Goal: Task Accomplishment & Management: Complete application form

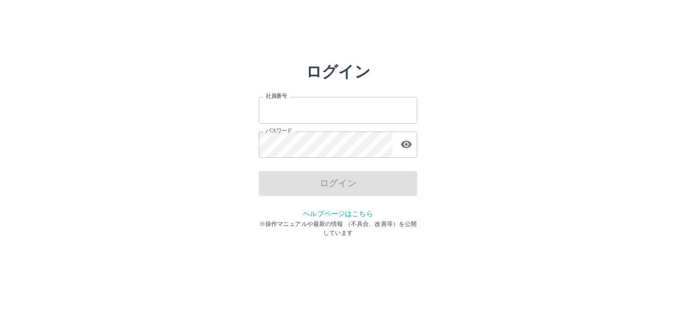
type input "*******"
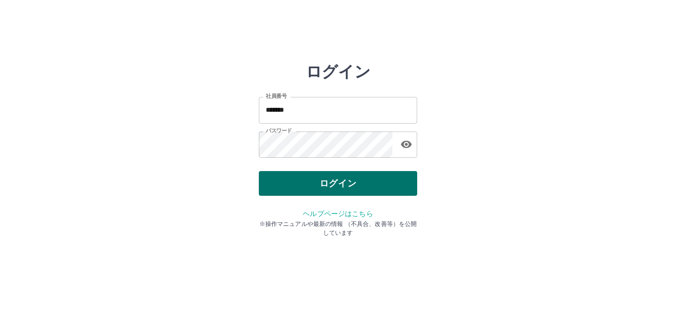
click at [324, 184] on div "ログイン" at bounding box center [338, 183] width 158 height 25
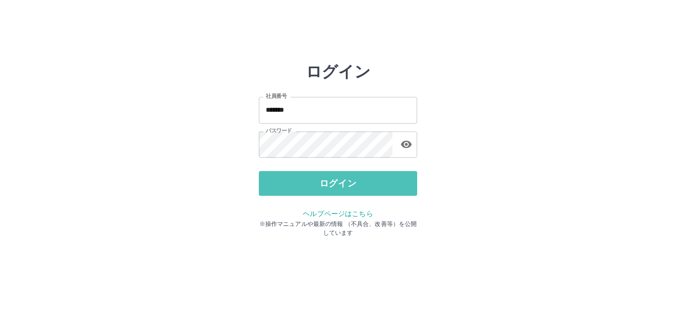
click at [327, 184] on button "ログイン" at bounding box center [338, 183] width 158 height 25
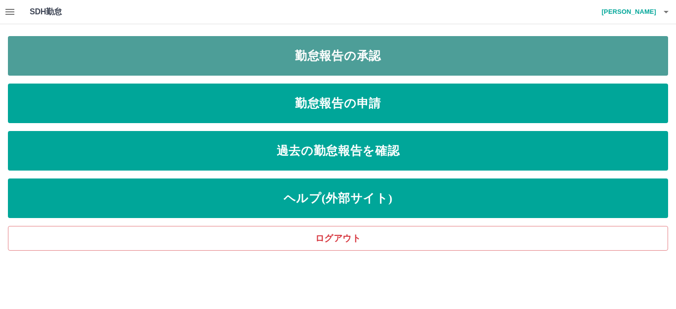
click at [316, 59] on link "勤怠報告の承認" at bounding box center [338, 56] width 660 height 40
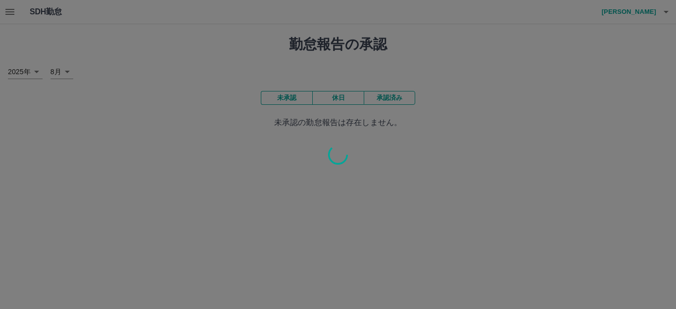
click at [122, 121] on div at bounding box center [338, 154] width 676 height 309
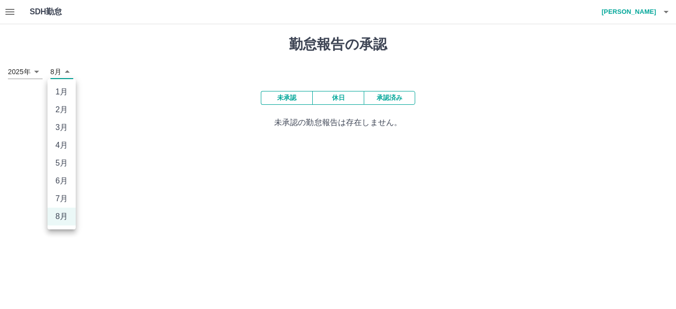
click at [66, 72] on body "SDH勤怠 中村　直之 勤怠報告の承認 2025年 **** 8月 * 未承認 休日 承認済み 未承認の勤怠報告は存在しません。 SDH勤怠 1月 2月 3月…" at bounding box center [338, 70] width 676 height 140
click at [138, 187] on div at bounding box center [338, 154] width 676 height 309
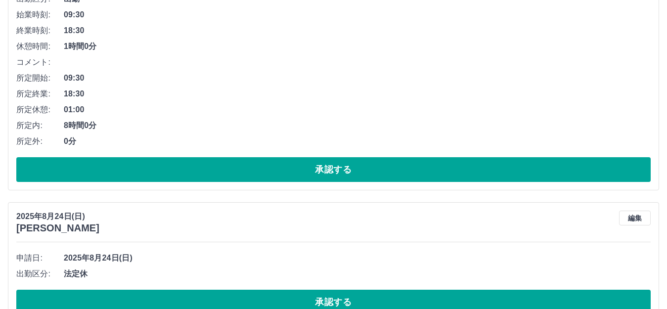
scroll to position [198, 0]
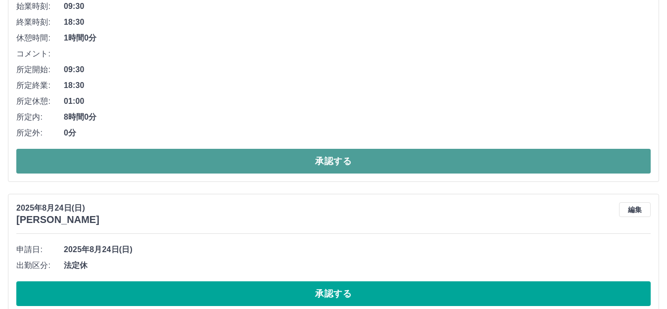
click at [166, 160] on button "承認する" at bounding box center [333, 161] width 635 height 25
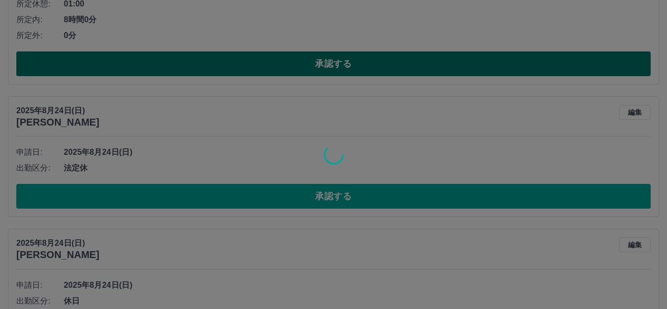
scroll to position [297, 0]
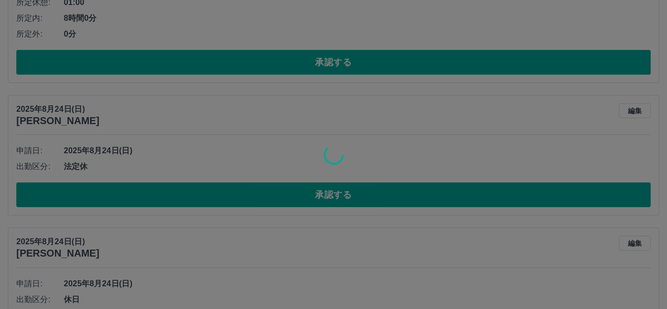
click at [198, 195] on div at bounding box center [333, 154] width 667 height 309
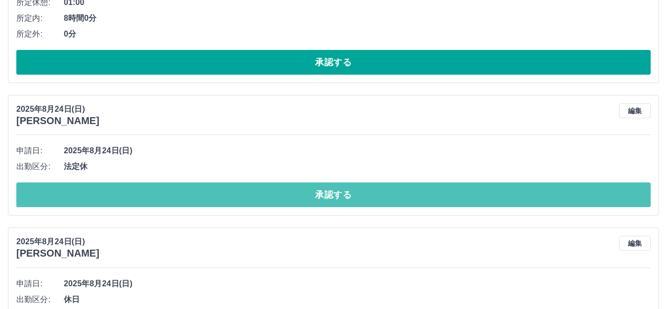
click at [198, 195] on button "承認する" at bounding box center [333, 195] width 635 height 25
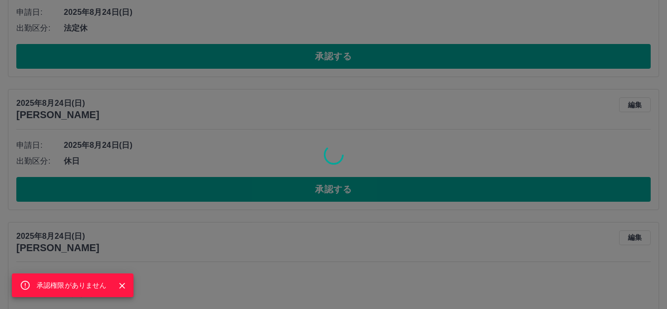
scroll to position [445, 0]
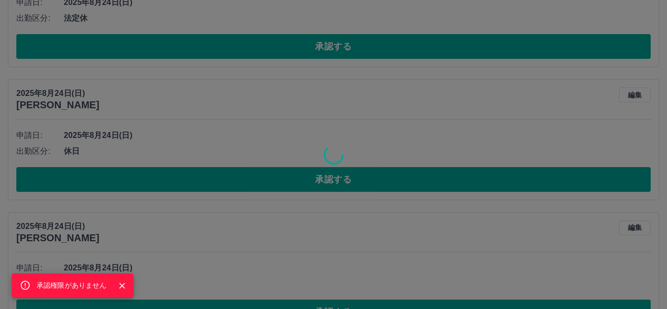
click at [231, 71] on div "承認権限がありません" at bounding box center [333, 154] width 667 height 309
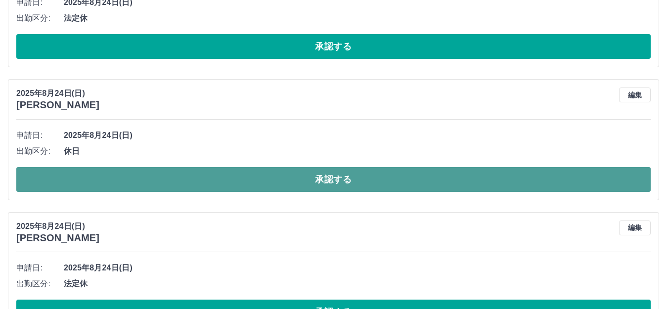
click at [214, 184] on button "承認する" at bounding box center [333, 179] width 635 height 25
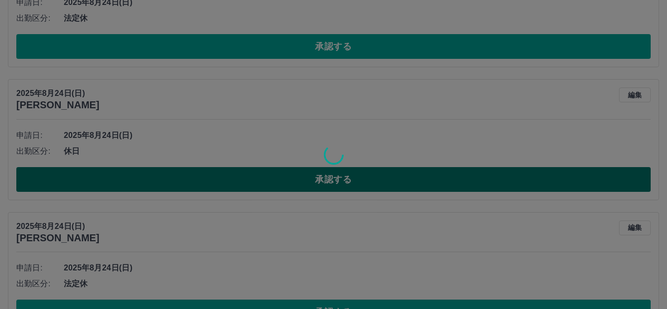
click at [214, 184] on div at bounding box center [333, 154] width 667 height 309
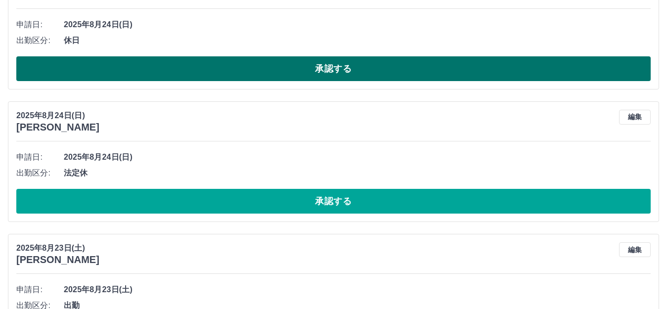
scroll to position [594, 0]
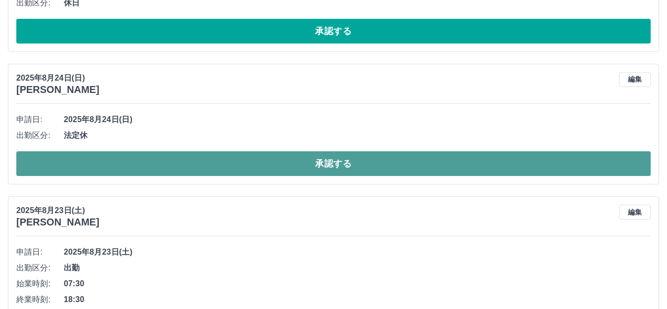
click at [223, 164] on button "承認する" at bounding box center [333, 163] width 635 height 25
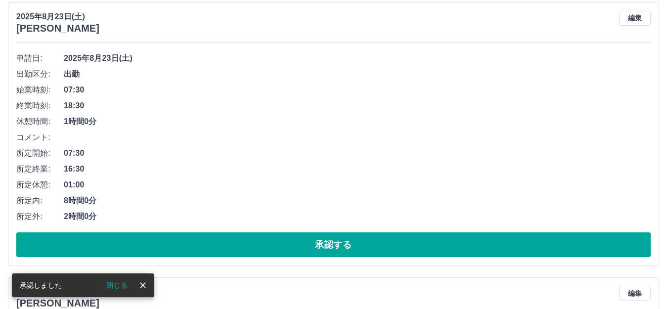
scroll to position [565, 0]
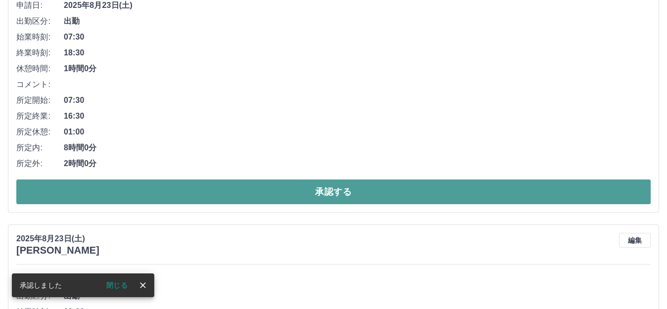
click at [240, 188] on button "承認する" at bounding box center [333, 192] width 635 height 25
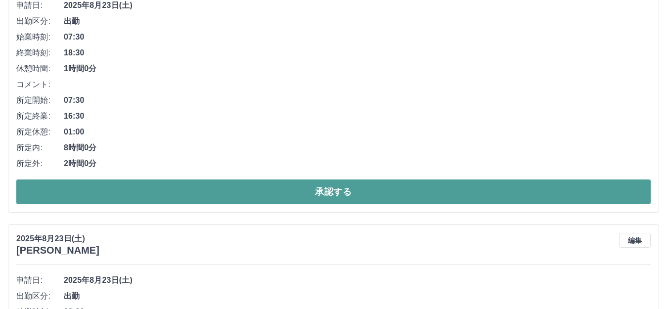
click at [240, 188] on button "承認する" at bounding box center [333, 192] width 635 height 25
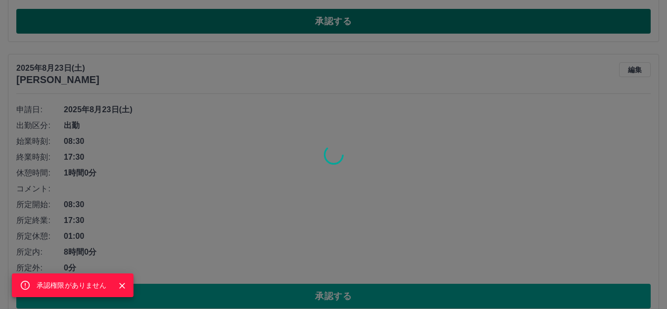
scroll to position [763, 0]
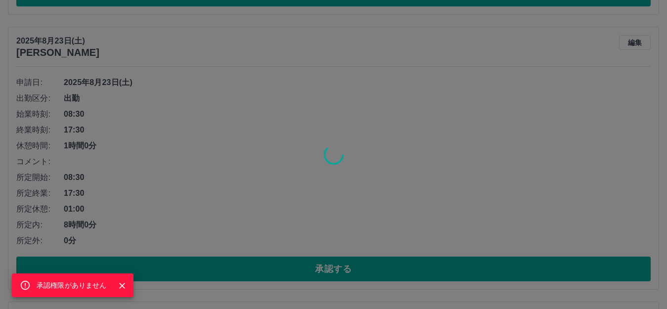
click at [253, 155] on div "承認権限がありません" at bounding box center [333, 154] width 667 height 309
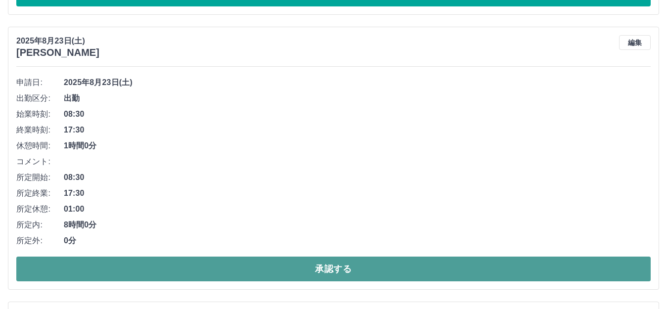
click at [227, 269] on button "承認する" at bounding box center [333, 269] width 635 height 25
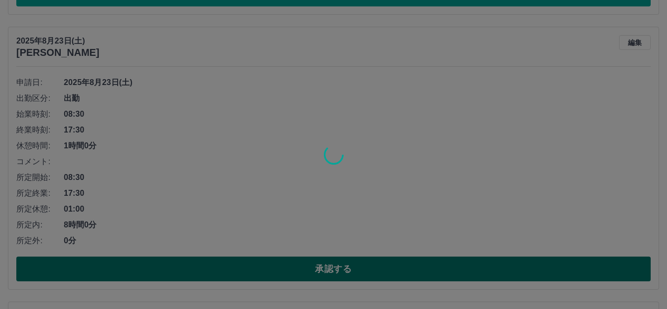
click at [227, 269] on div at bounding box center [333, 154] width 667 height 309
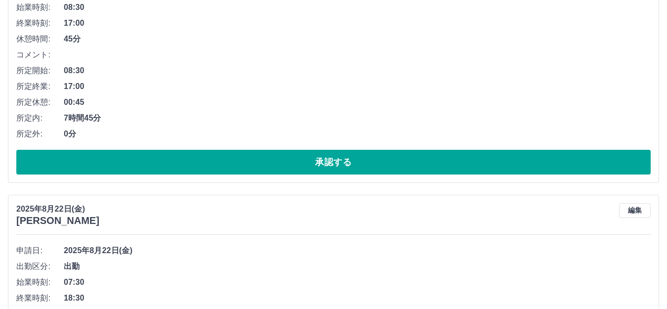
scroll to position [1159, 0]
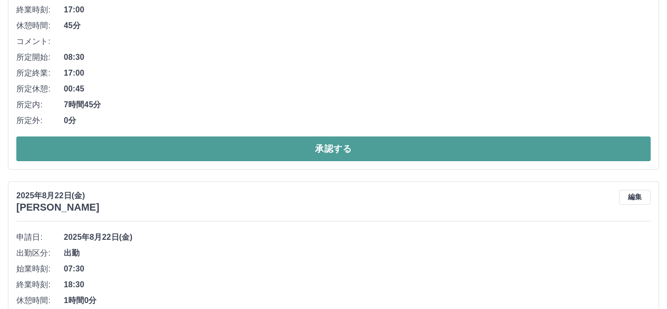
click at [253, 148] on button "承認する" at bounding box center [333, 149] width 635 height 25
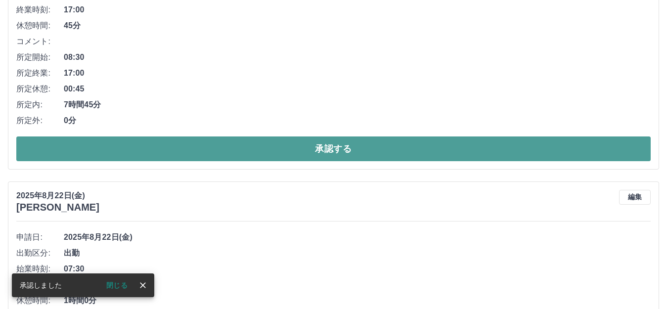
click at [253, 148] on button "承認する" at bounding box center [333, 149] width 635 height 25
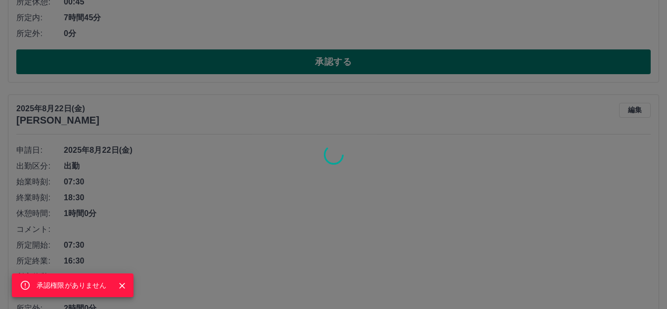
scroll to position [909, 0]
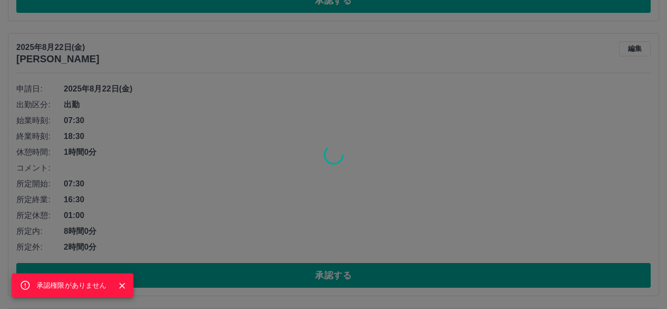
click at [249, 155] on div "承認権限がありません" at bounding box center [333, 154] width 667 height 309
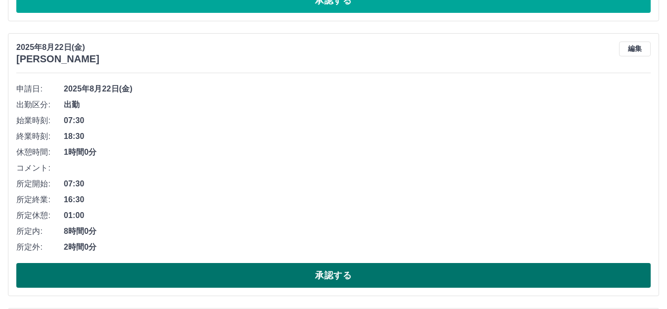
click at [176, 276] on button "承認する" at bounding box center [333, 275] width 635 height 25
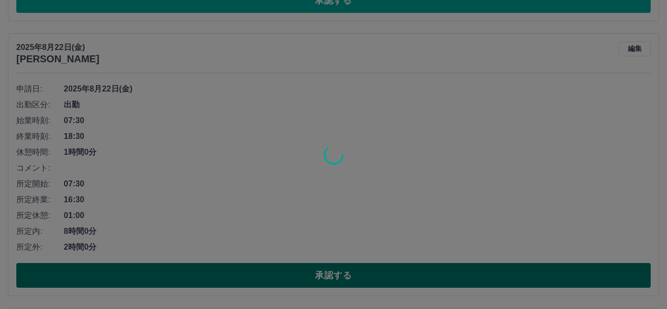
click at [176, 276] on div at bounding box center [333, 154] width 667 height 309
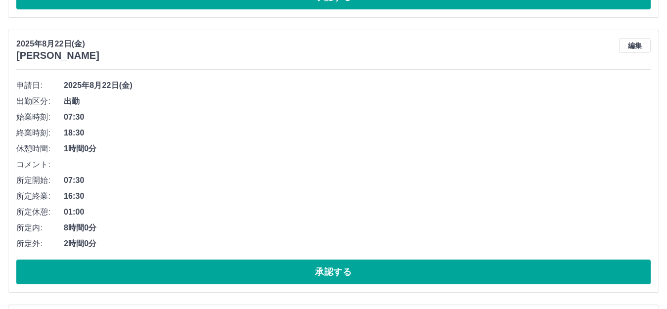
scroll to position [380, 0]
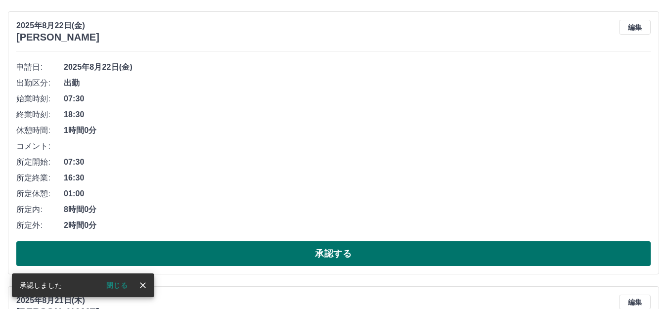
click at [222, 252] on button "承認する" at bounding box center [333, 253] width 635 height 25
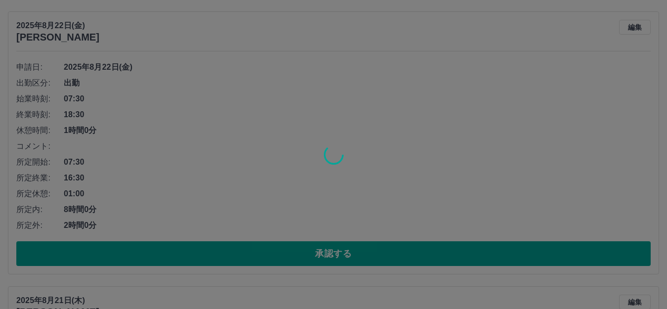
click at [222, 251] on div at bounding box center [333, 154] width 667 height 309
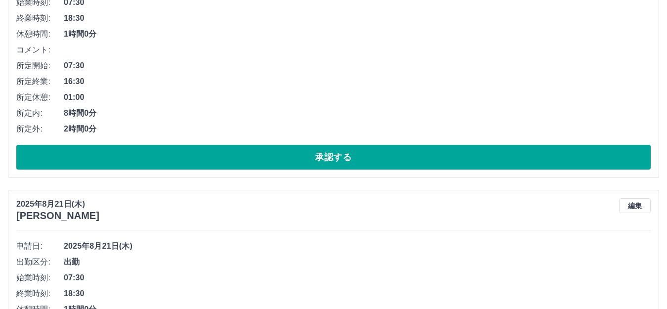
scroll to position [479, 0]
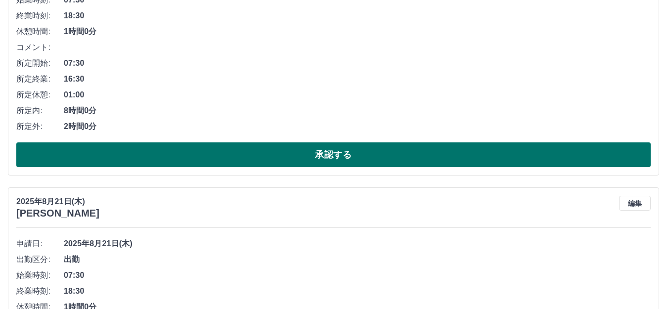
click at [235, 152] on button "承認する" at bounding box center [333, 154] width 635 height 25
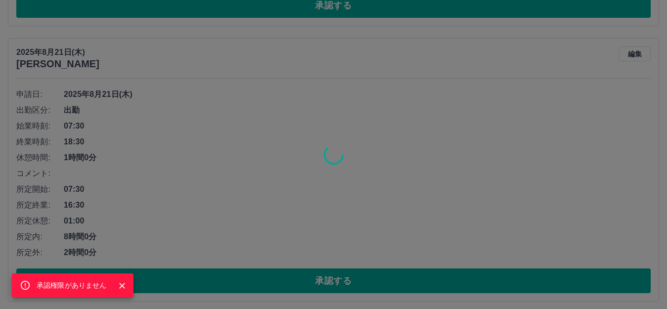
scroll to position [634, 0]
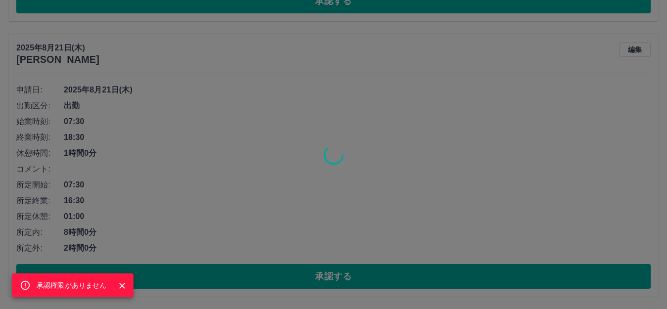
drag, startPoint x: 248, startPoint y: 92, endPoint x: 259, endPoint y: 244, distance: 152.2
click at [248, 95] on div "承認権限がありません" at bounding box center [333, 154] width 667 height 309
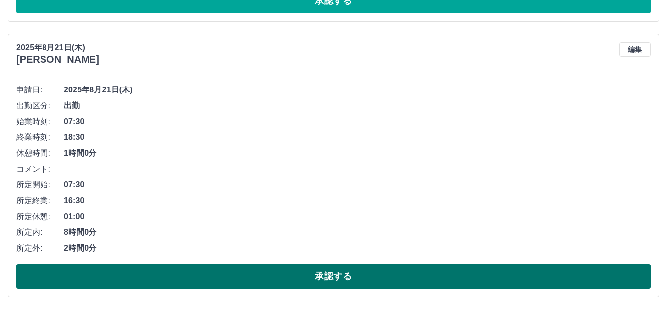
click at [254, 275] on button "承認する" at bounding box center [333, 276] width 635 height 25
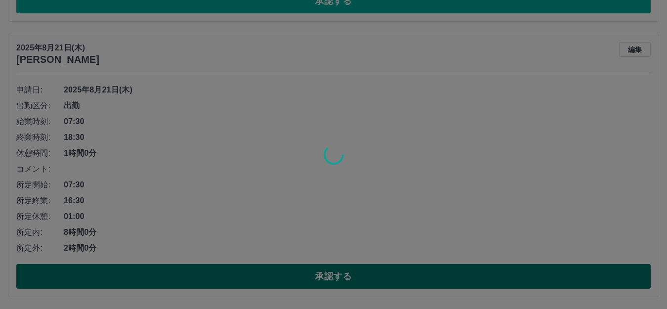
click at [254, 275] on div at bounding box center [333, 154] width 667 height 309
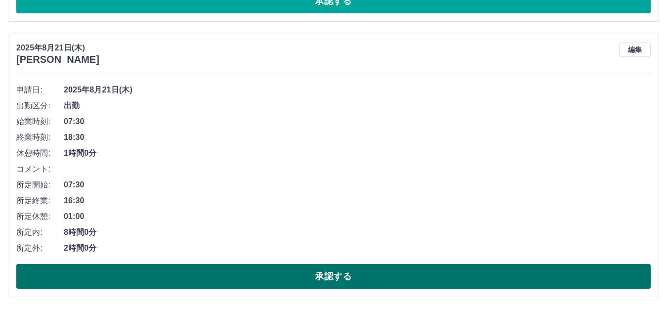
click at [256, 277] on button "承認する" at bounding box center [333, 276] width 635 height 25
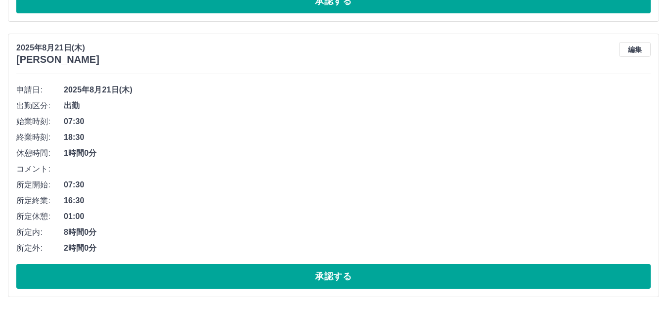
scroll to position [84, 0]
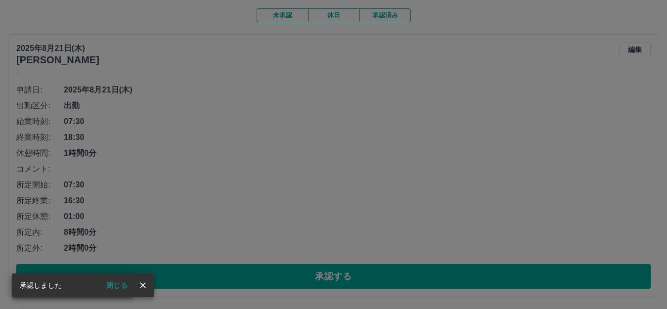
click at [139, 289] on icon "close" at bounding box center [143, 285] width 10 height 10
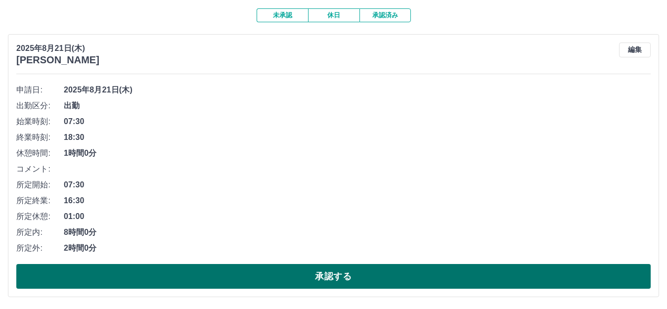
click at [284, 278] on button "承認する" at bounding box center [333, 276] width 635 height 25
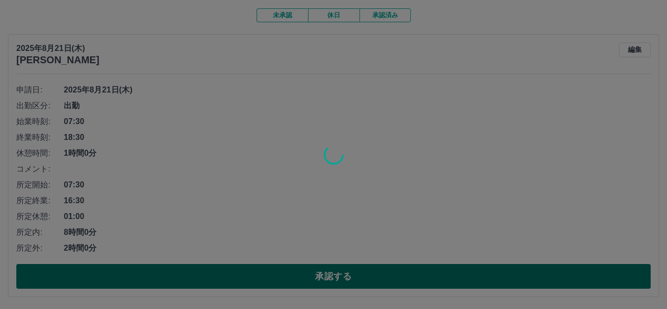
click at [284, 278] on div at bounding box center [333, 154] width 667 height 309
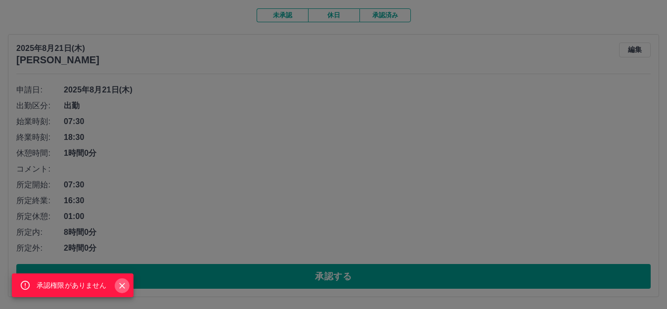
click at [116, 284] on button "Close" at bounding box center [122, 285] width 15 height 15
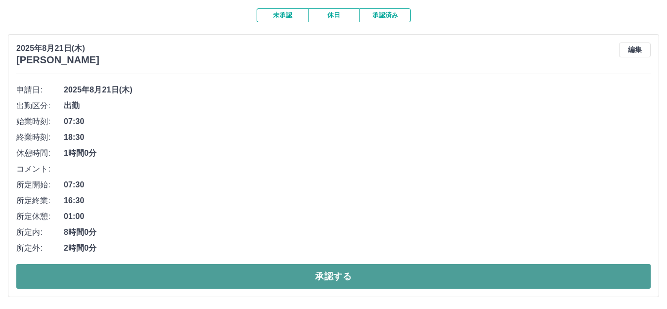
click at [181, 271] on button "承認する" at bounding box center [333, 276] width 635 height 25
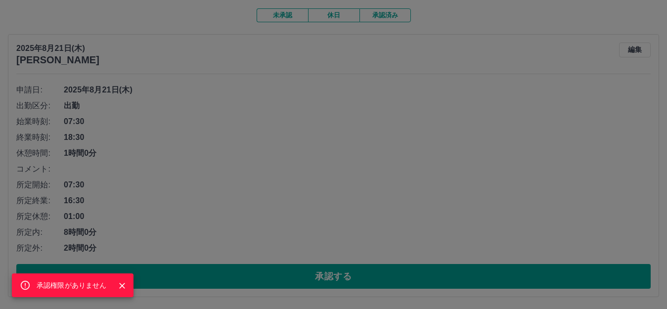
click at [191, 274] on div "承認権限がありません" at bounding box center [333, 154] width 667 height 309
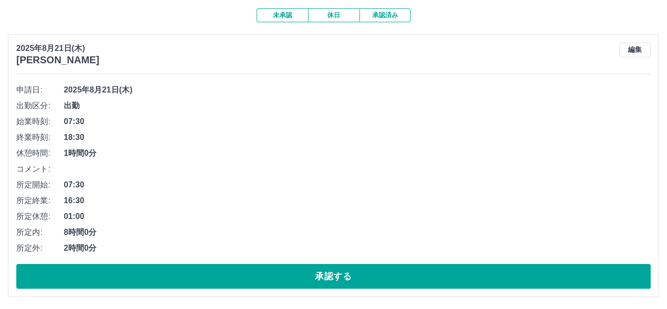
click at [191, 274] on div "SDH勤怠 中村　直之 承認権限がありません 勤怠報告の承認 2025年 **** 8月 * 未承認 休日 承認済み 2025年8月21日(木) 鈴木　知己 …" at bounding box center [333, 113] width 667 height 392
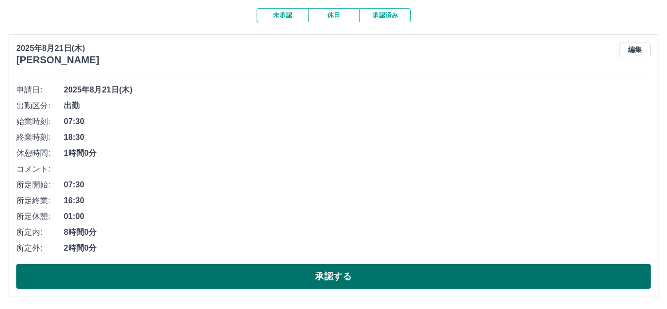
click at [203, 280] on button "承認する" at bounding box center [333, 276] width 635 height 25
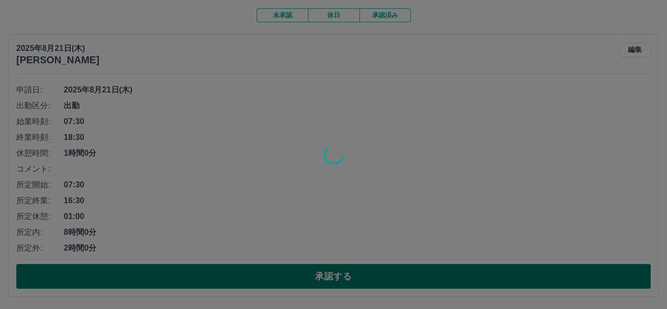
click at [203, 280] on div at bounding box center [333, 154] width 667 height 309
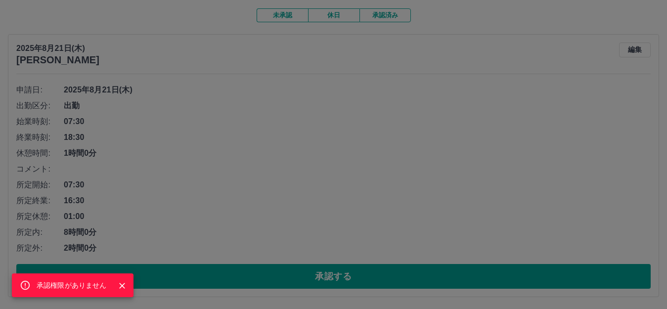
click at [122, 288] on icon "Close" at bounding box center [122, 286] width 10 height 10
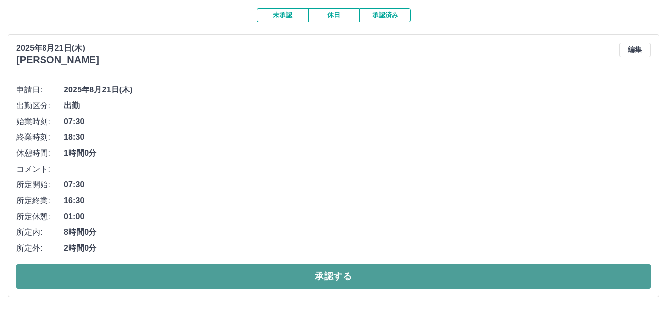
click at [156, 280] on button "承認する" at bounding box center [333, 276] width 635 height 25
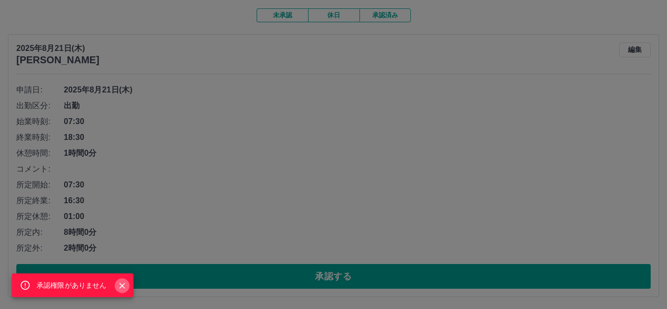
click at [118, 280] on button "Close" at bounding box center [122, 285] width 15 height 15
drag, startPoint x: 118, startPoint y: 280, endPoint x: 102, endPoint y: 251, distance: 33.0
click at [118, 280] on button "Close" at bounding box center [122, 285] width 15 height 15
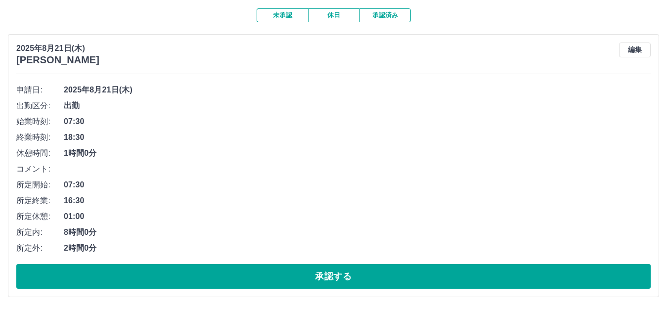
scroll to position [0, 0]
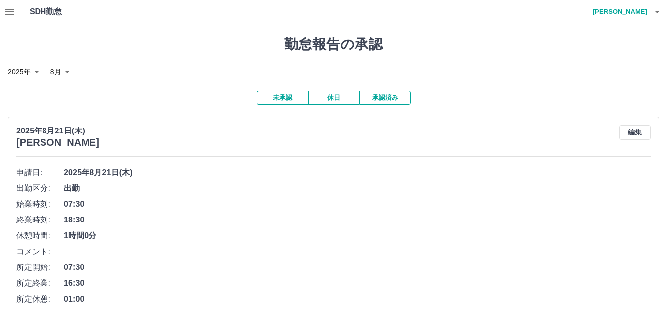
click at [117, 59] on div "勤怠報告の承認 2025年 **** 8月 * 未承認 休日 承認済み 2025年8月21日(木) 鈴木　知己 編集 申請日: 2025年8月21日(木) 出…" at bounding box center [333, 207] width 667 height 367
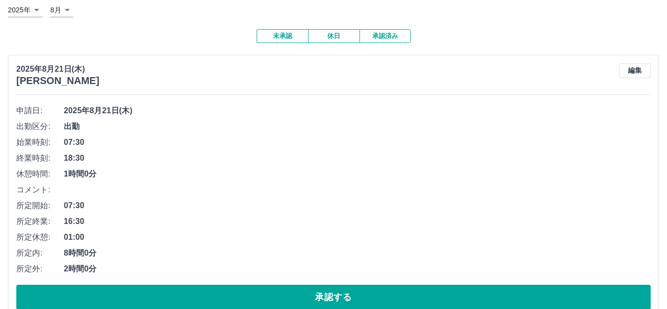
scroll to position [84, 0]
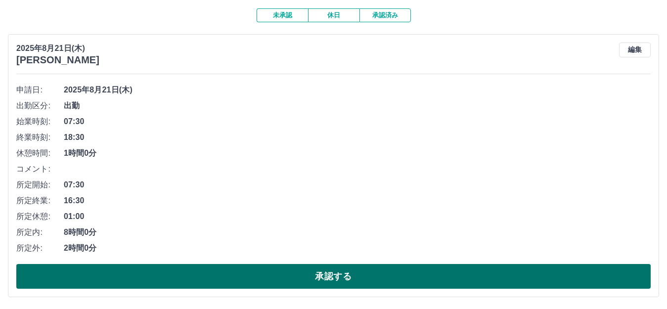
click at [200, 283] on button "承認する" at bounding box center [333, 276] width 635 height 25
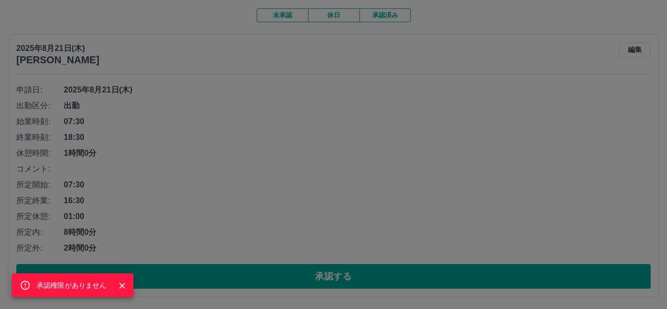
click at [122, 292] on button "Close" at bounding box center [122, 285] width 15 height 15
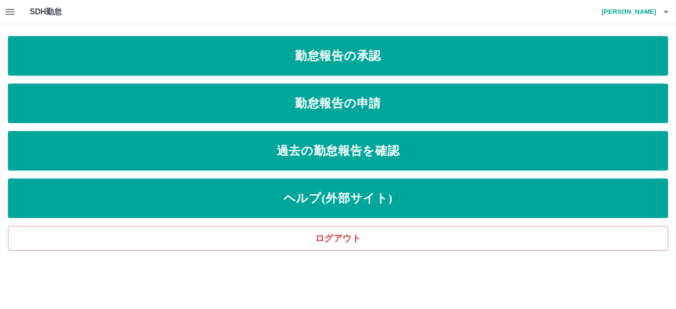
click at [10, 13] on icon "button" at bounding box center [10, 12] width 12 height 12
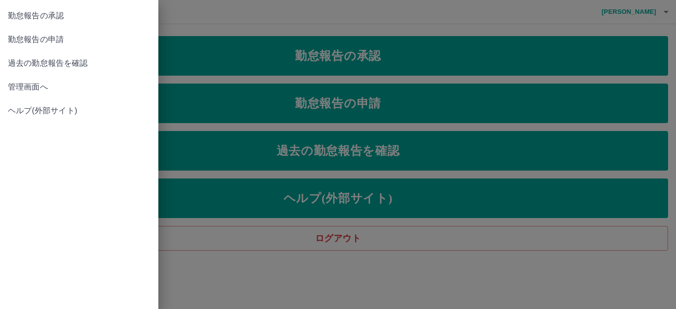
click at [36, 89] on span "管理画面へ" at bounding box center [79, 87] width 142 height 12
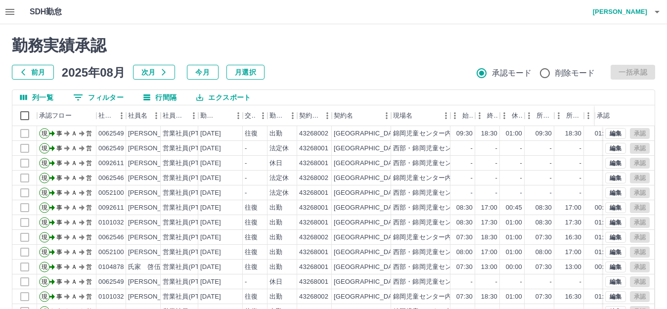
click at [7, 8] on icon "button" at bounding box center [10, 12] width 12 height 12
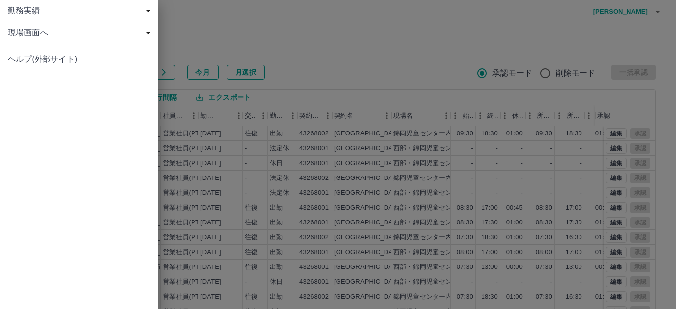
click at [32, 33] on span "現場画面へ" at bounding box center [81, 33] width 146 height 12
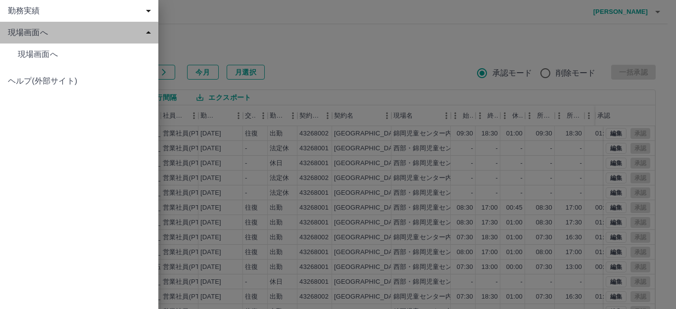
click at [32, 33] on span "現場画面へ" at bounding box center [81, 33] width 146 height 12
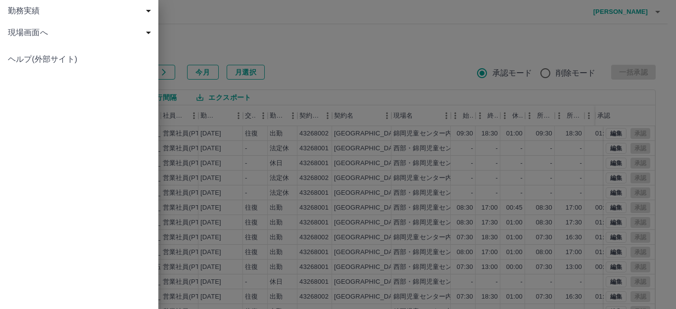
click at [38, 31] on span "現場画面へ" at bounding box center [81, 33] width 146 height 12
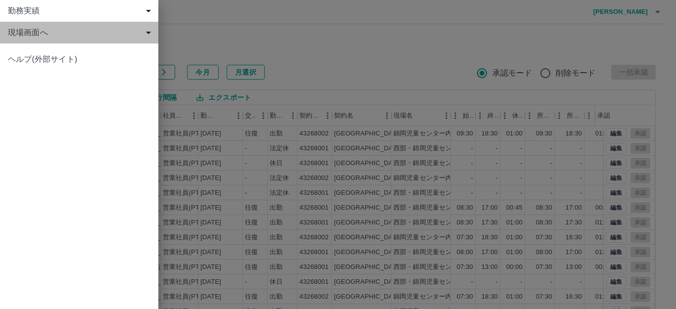
click at [38, 31] on span "現場画面へ" at bounding box center [81, 33] width 146 height 12
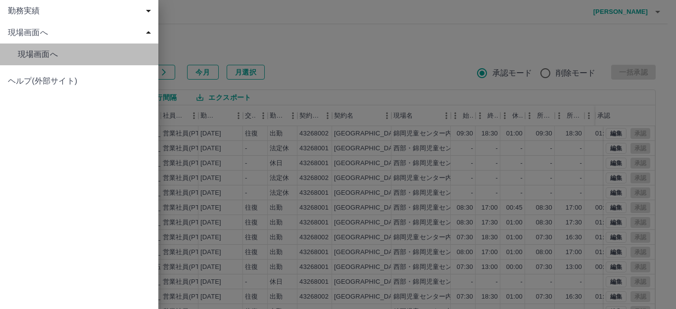
click at [43, 50] on span "現場画面へ" at bounding box center [84, 54] width 133 height 12
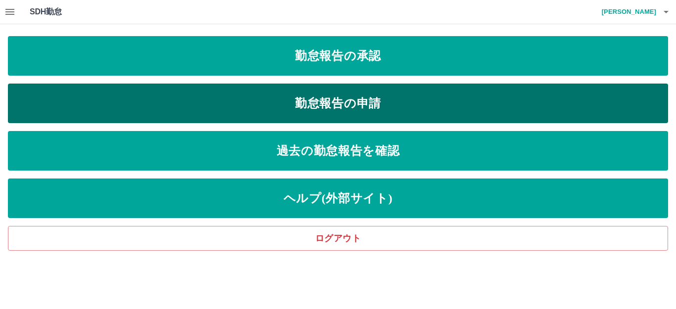
click at [209, 95] on link "勤怠報告の申請" at bounding box center [338, 104] width 660 height 40
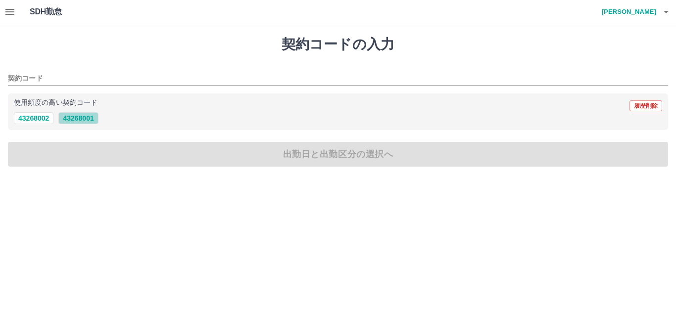
click at [85, 119] on button "43268001" at bounding box center [78, 118] width 40 height 12
type input "********"
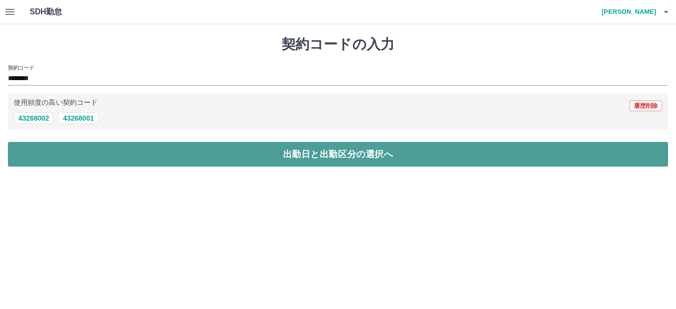
click at [148, 149] on button "出勤日と出勤区分の選択へ" at bounding box center [338, 154] width 660 height 25
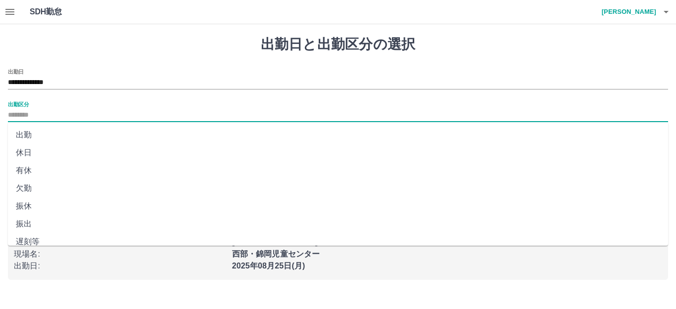
click at [53, 113] on input "出勤区分" at bounding box center [338, 115] width 660 height 12
click at [56, 137] on li "出勤" at bounding box center [338, 135] width 660 height 18
type input "**"
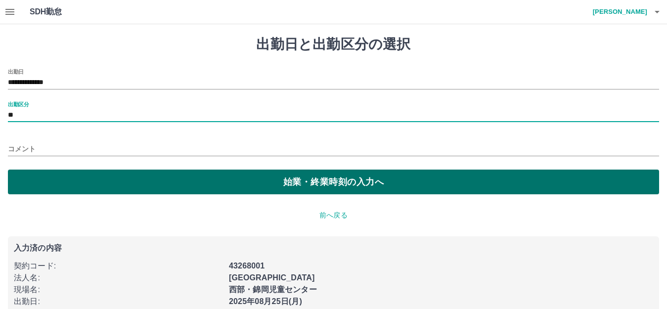
click at [224, 181] on button "始業・終業時刻の入力へ" at bounding box center [333, 182] width 651 height 25
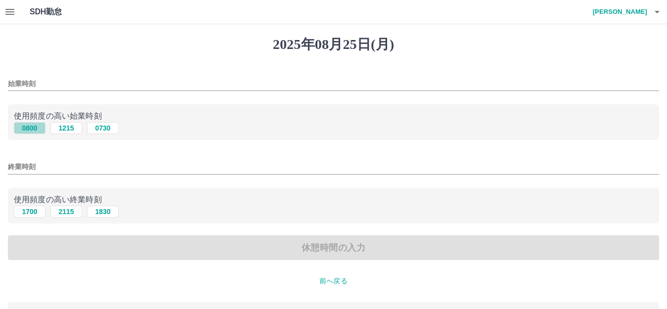
click at [38, 129] on button "0800" at bounding box center [30, 128] width 32 height 12
click at [16, 85] on input "****" at bounding box center [333, 84] width 651 height 14
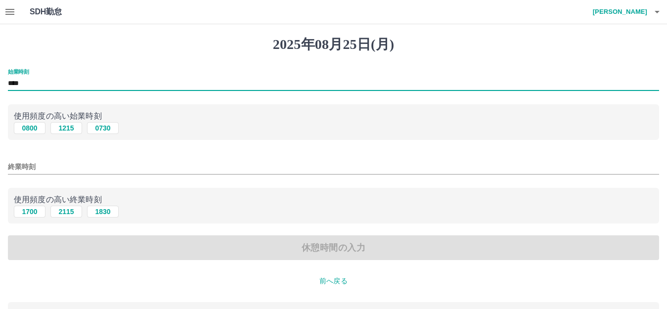
type input "****"
click at [32, 169] on input "終業時刻" at bounding box center [333, 167] width 651 height 14
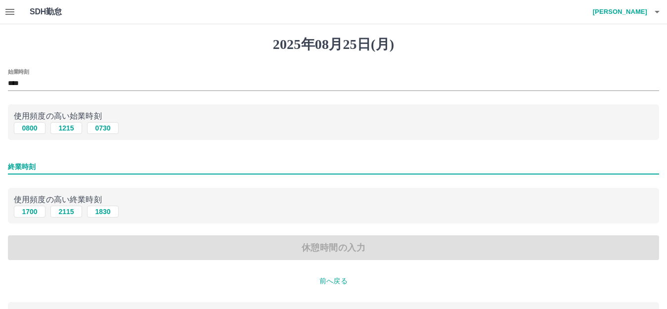
click at [167, 199] on p "使用頻度の高い終業時刻" at bounding box center [334, 200] width 640 height 12
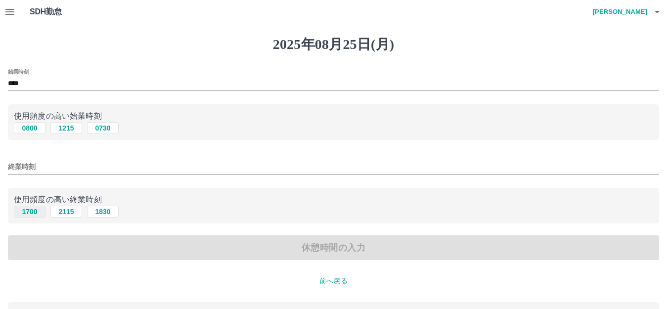
click at [33, 214] on button "1700" at bounding box center [30, 212] width 32 height 12
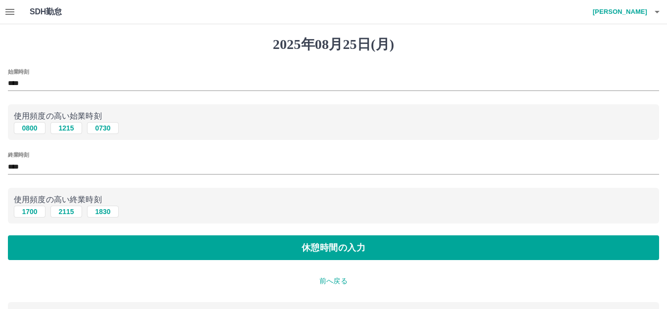
click at [17, 167] on input "****" at bounding box center [333, 167] width 651 height 14
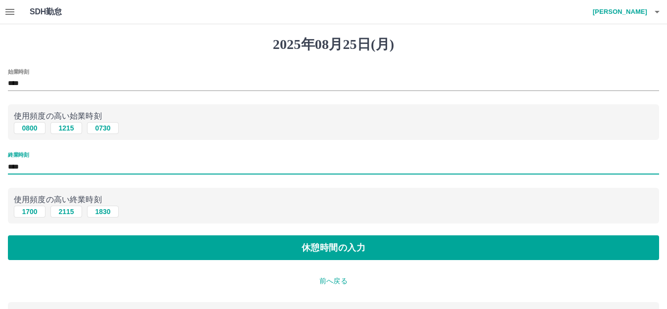
type input "****"
click at [175, 155] on div "終業時刻 ****" at bounding box center [333, 164] width 651 height 24
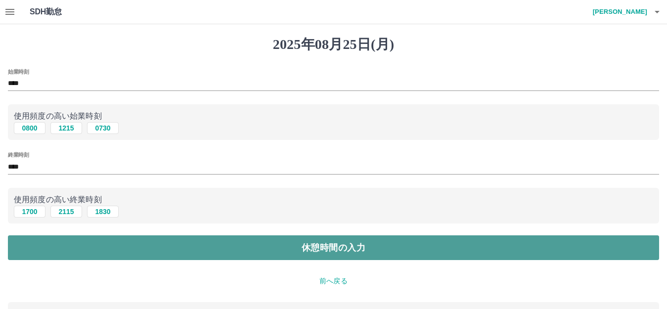
click at [144, 257] on button "休憩時間の入力" at bounding box center [333, 247] width 651 height 25
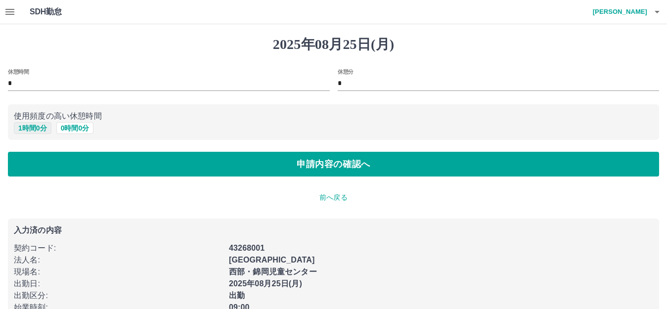
click at [27, 127] on button "1 時間 0 分" at bounding box center [33, 128] width 38 height 12
click at [65, 129] on button "0 時間 0 分" at bounding box center [75, 128] width 38 height 12
type input "*"
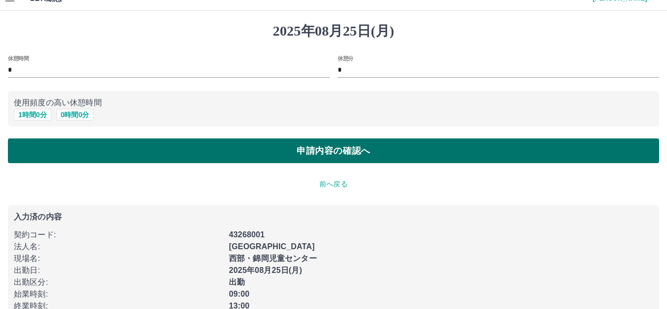
scroll to position [37, 0]
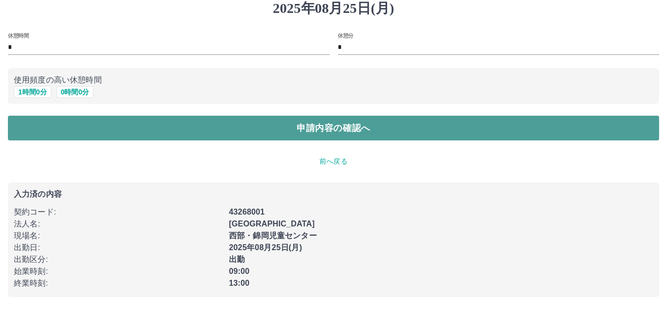
click at [140, 123] on button "申請内容の確認へ" at bounding box center [333, 128] width 651 height 25
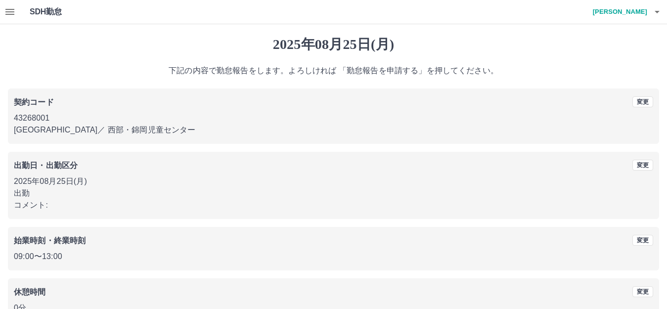
click at [15, 12] on icon "button" at bounding box center [10, 12] width 12 height 12
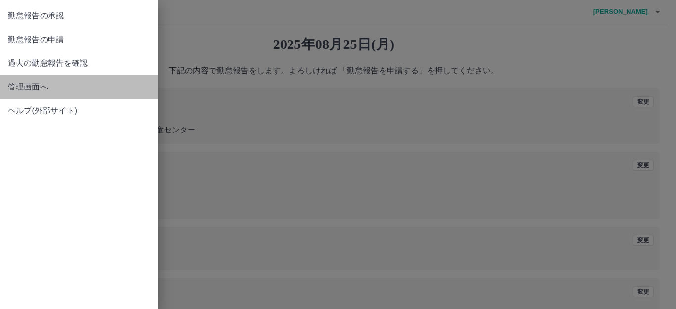
click at [36, 85] on span "管理画面へ" at bounding box center [79, 87] width 142 height 12
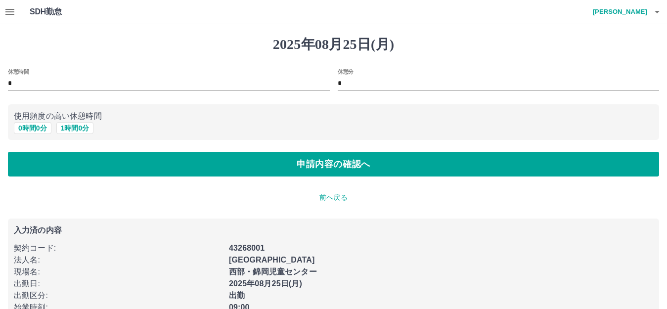
click at [11, 11] on icon "button" at bounding box center [10, 12] width 12 height 12
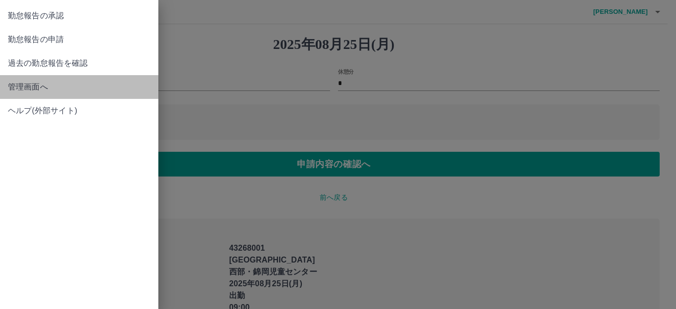
click at [33, 85] on span "管理画面へ" at bounding box center [79, 87] width 142 height 12
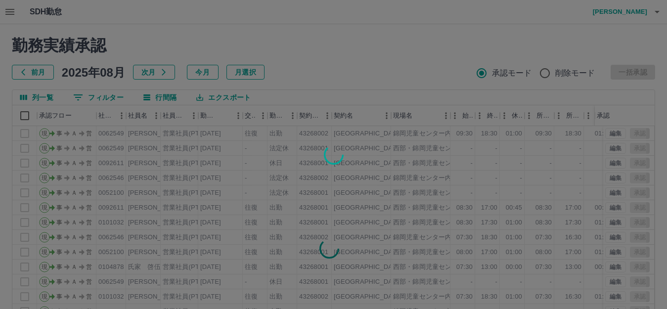
click at [182, 44] on div at bounding box center [333, 154] width 667 height 309
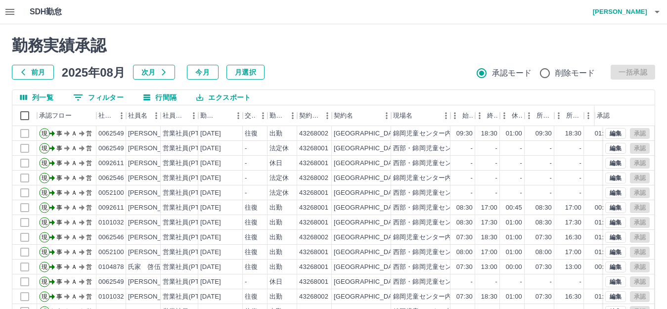
click at [7, 11] on icon "button" at bounding box center [10, 12] width 12 height 12
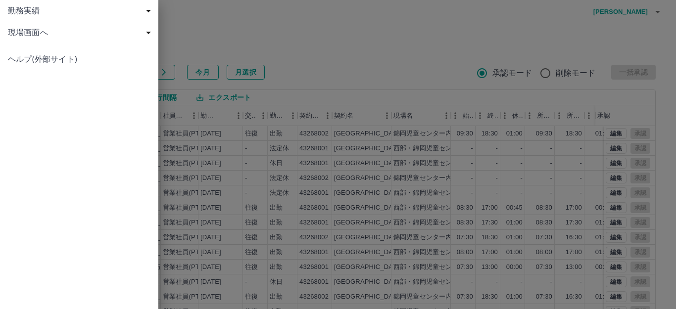
click at [7, 11] on div "勤務実績 申請一覧 削除済 現場画面へ 現場画面へ ヘルプ(外部サイト)" at bounding box center [338, 154] width 676 height 309
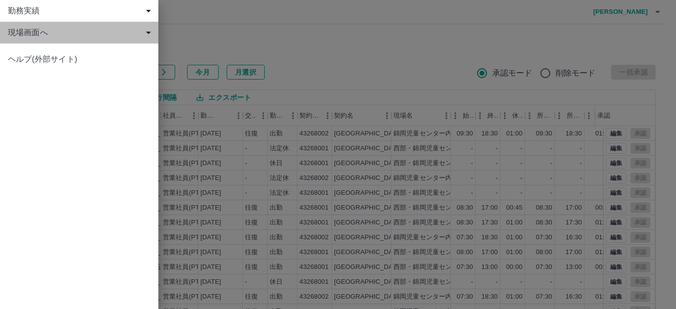
click at [27, 35] on span "現場画面へ" at bounding box center [81, 33] width 146 height 12
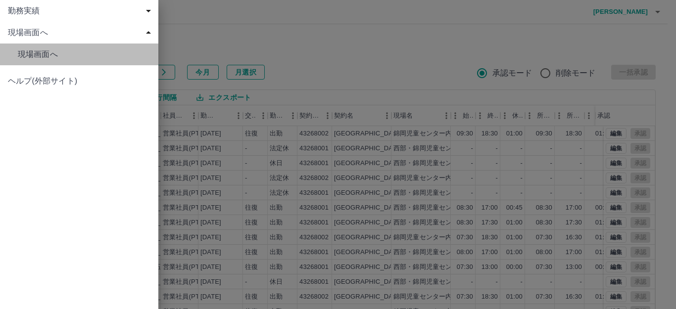
click at [51, 55] on span "現場画面へ" at bounding box center [84, 54] width 133 height 12
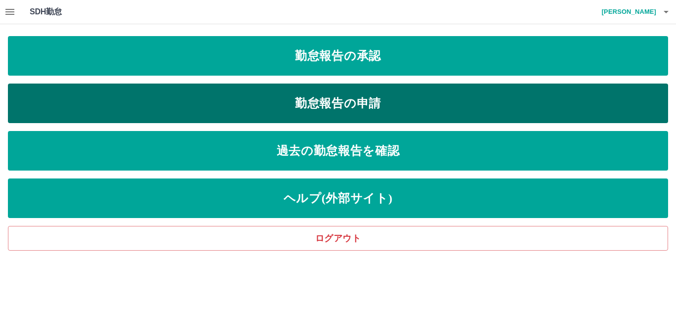
click at [365, 109] on link "勤怠報告の申請" at bounding box center [338, 104] width 660 height 40
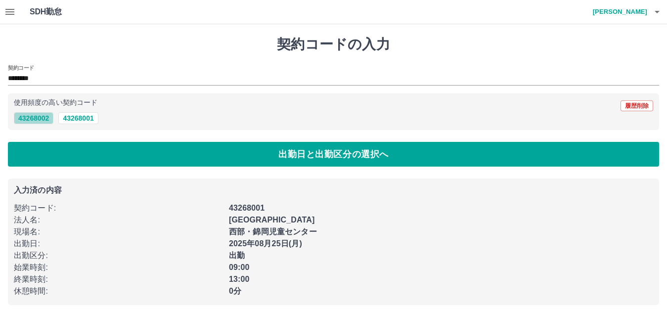
click at [29, 118] on button "43268002" at bounding box center [34, 118] width 40 height 12
type input "********"
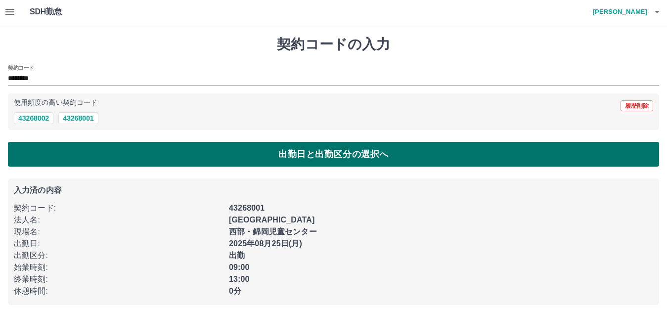
click at [183, 154] on button "出勤日と出勤区分の選択へ" at bounding box center [333, 154] width 651 height 25
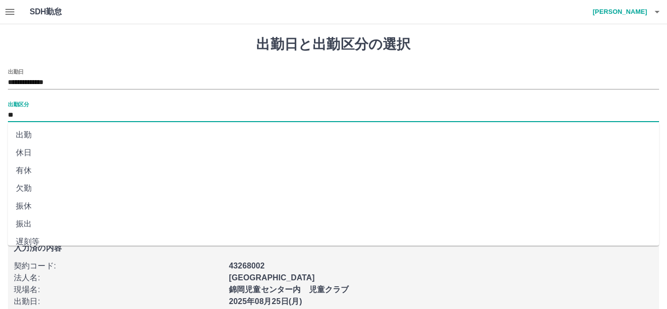
click at [38, 114] on input "**" at bounding box center [333, 115] width 651 height 12
click at [44, 132] on li "出勤" at bounding box center [333, 135] width 651 height 18
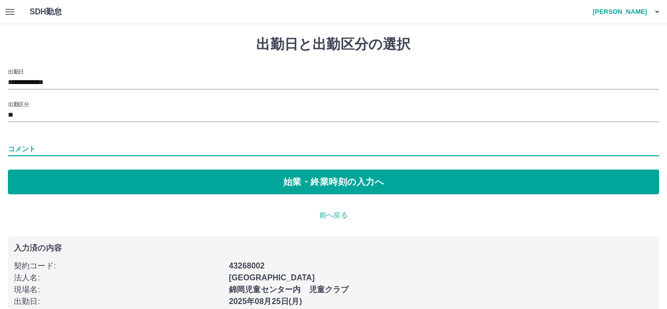
click at [59, 150] on input "コメント" at bounding box center [333, 149] width 651 height 14
type input "*********"
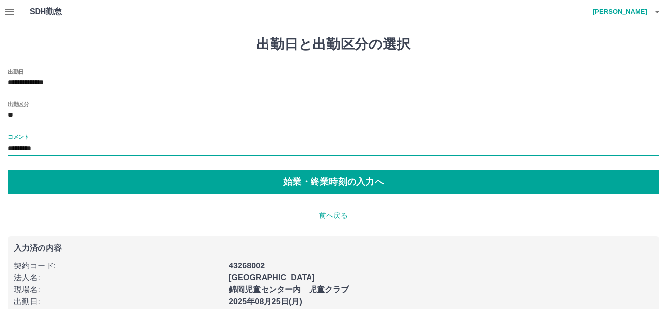
click at [49, 119] on input "**" at bounding box center [333, 115] width 651 height 12
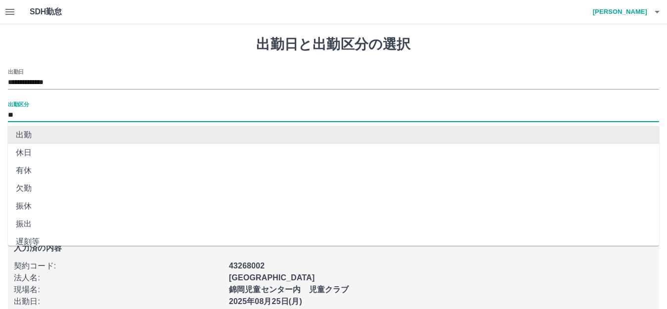
click at [44, 138] on li "出勤" at bounding box center [333, 135] width 651 height 18
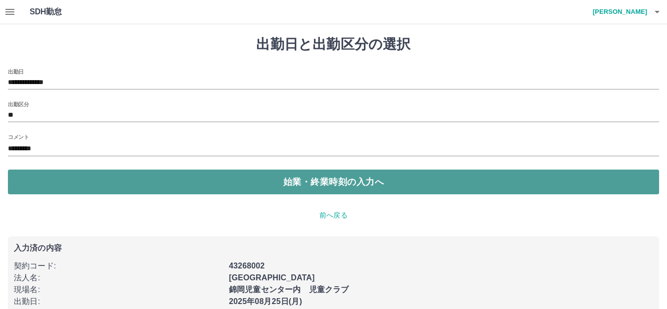
click at [67, 182] on button "始業・終業時刻の入力へ" at bounding box center [333, 182] width 651 height 25
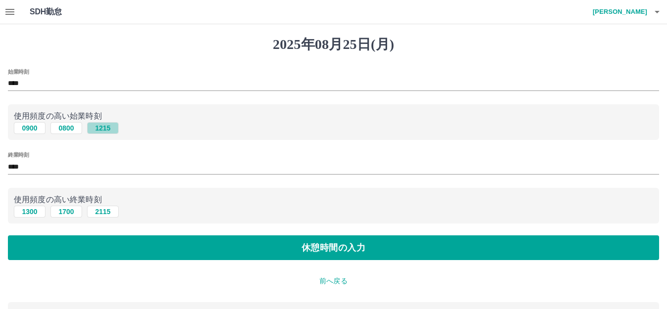
click at [101, 128] on button "1215" at bounding box center [103, 128] width 32 height 12
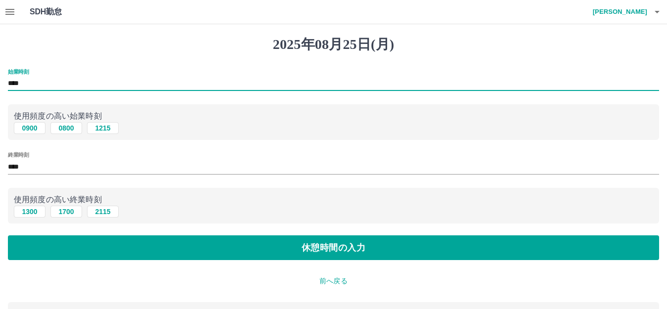
click at [11, 84] on input "****" at bounding box center [333, 84] width 651 height 14
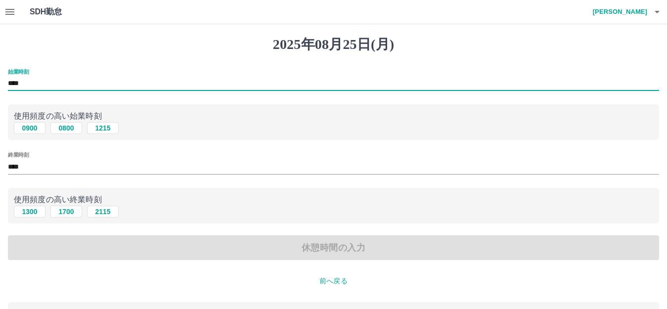
click at [24, 86] on input "****" at bounding box center [333, 84] width 651 height 14
click at [24, 87] on input "****" at bounding box center [333, 84] width 651 height 14
click at [32, 87] on input "****" at bounding box center [333, 84] width 651 height 14
type input "****"
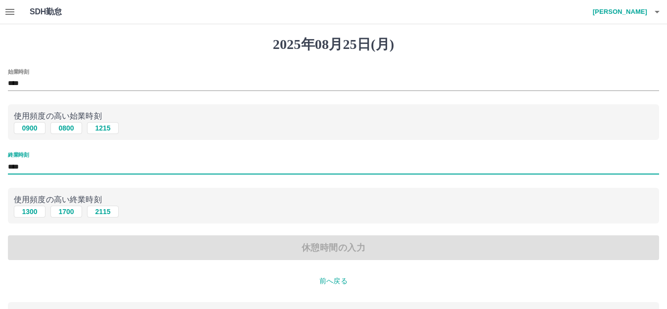
click at [29, 169] on input "****" at bounding box center [333, 167] width 651 height 14
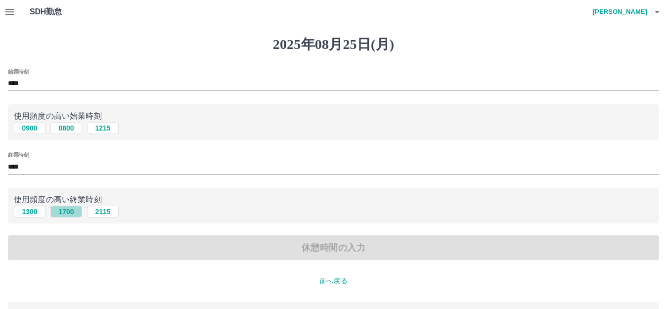
click at [68, 212] on button "1700" at bounding box center [66, 212] width 32 height 12
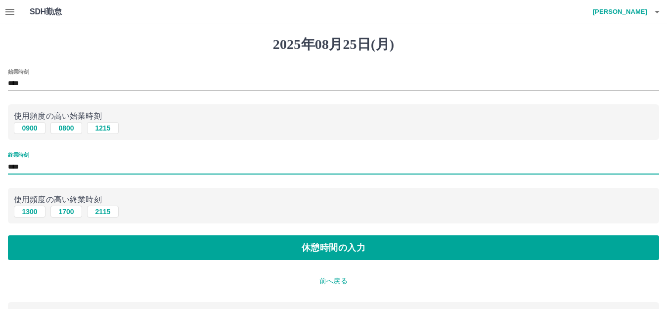
click at [13, 170] on input "****" at bounding box center [333, 167] width 651 height 14
click at [17, 167] on input "****" at bounding box center [333, 167] width 651 height 14
click at [73, 164] on input "****" at bounding box center [333, 167] width 651 height 14
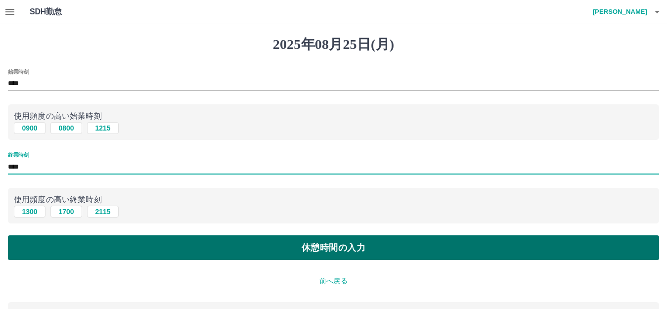
type input "****"
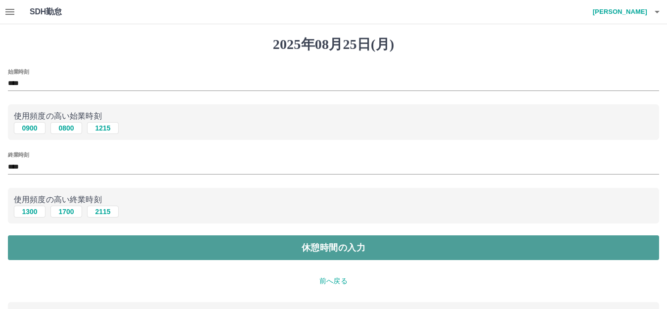
click at [265, 250] on button "休憩時間の入力" at bounding box center [333, 247] width 651 height 25
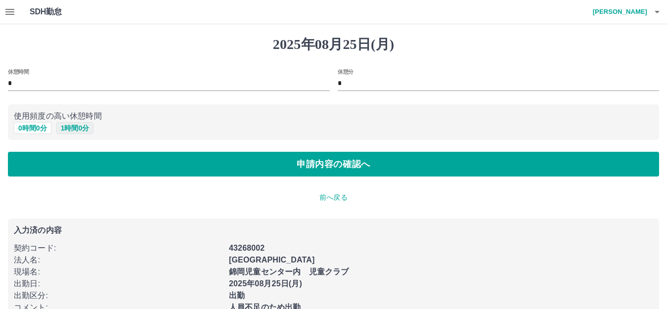
click at [70, 128] on button "1 時間 0 分" at bounding box center [75, 128] width 38 height 12
type input "*"
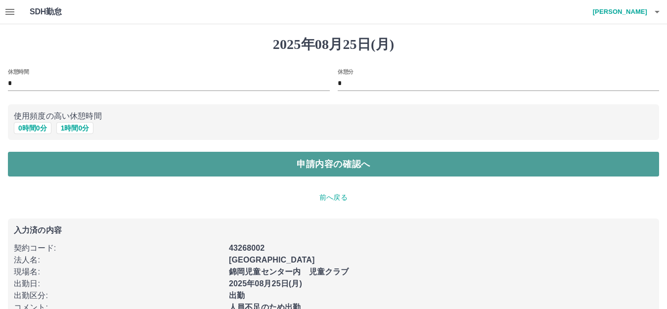
click at [234, 169] on button "申請内容の確認へ" at bounding box center [333, 164] width 651 height 25
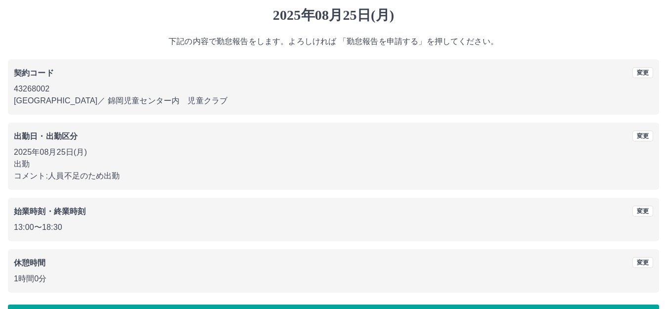
scroll to position [12, 0]
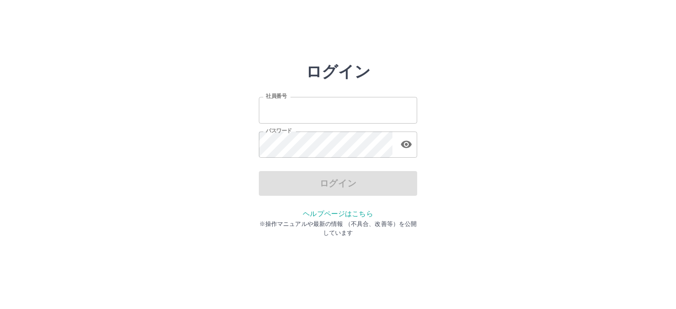
type input "*******"
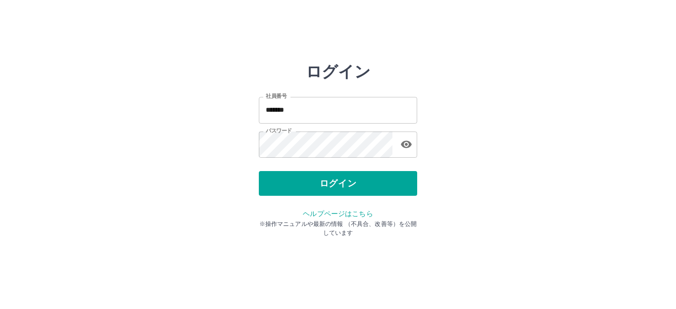
click at [279, 189] on div "ログイン" at bounding box center [338, 183] width 158 height 25
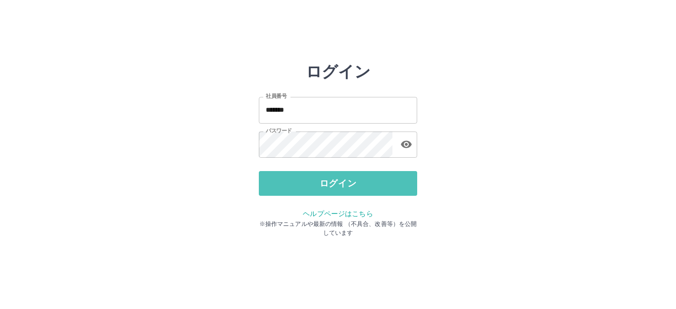
click at [279, 189] on button "ログイン" at bounding box center [338, 183] width 158 height 25
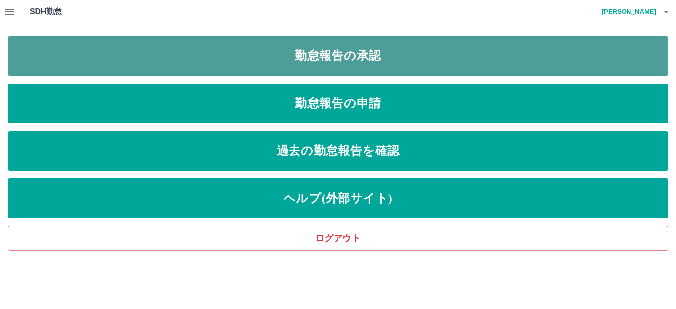
click at [311, 54] on link "勤怠報告の承認" at bounding box center [338, 56] width 660 height 40
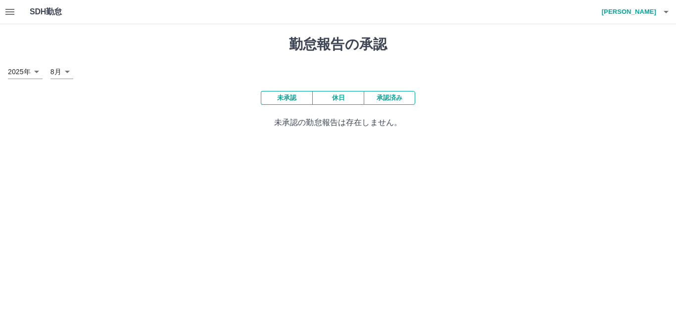
click at [199, 118] on p "未承認の勤怠報告は存在しません。" at bounding box center [338, 123] width 660 height 12
click at [84, 72] on div "2025年 **** 8月 *" at bounding box center [338, 72] width 660 height 14
click at [118, 53] on div "勤怠報告の承認 2025年 **** 8月 * 未承認 休日 承認済み 未承認の勤怠報告は存在しません。" at bounding box center [338, 82] width 676 height 116
click at [94, 65] on div "2025年 **** 8月 *" at bounding box center [338, 72] width 660 height 14
click at [67, 72] on body "SDH勤怠 中村　直之 勤怠報告の承認 2025年 **** 8月 * 未承認 休日 承認済み 未承認の勤怠報告は存在しません。 SDH勤怠" at bounding box center [338, 70] width 676 height 140
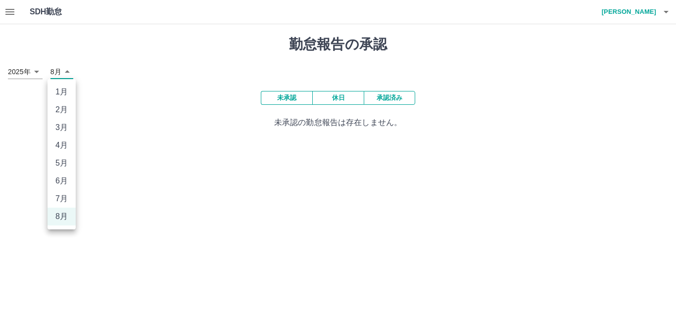
drag, startPoint x: 64, startPoint y: 218, endPoint x: 70, endPoint y: 215, distance: 6.6
click at [66, 216] on li "8月" at bounding box center [61, 217] width 28 height 18
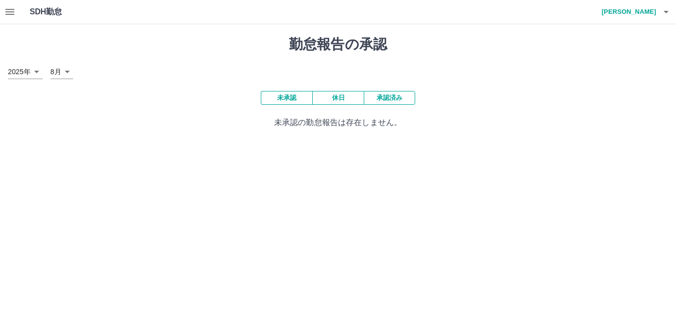
click at [196, 78] on div "2025年 **** 8月 *" at bounding box center [338, 72] width 660 height 14
click at [153, 42] on h1 "勤怠報告の承認" at bounding box center [338, 44] width 660 height 17
click at [6, 13] on icon "button" at bounding box center [10, 12] width 12 height 12
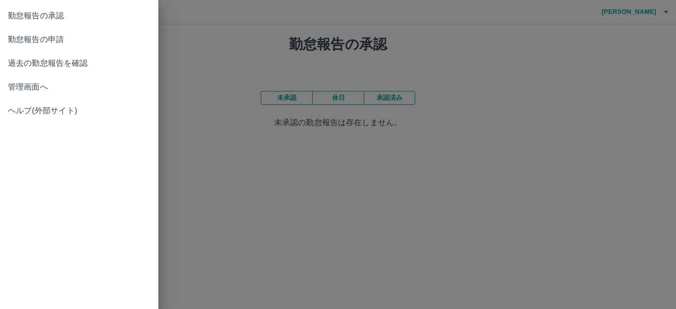
click at [44, 84] on span "管理画面へ" at bounding box center [79, 87] width 142 height 12
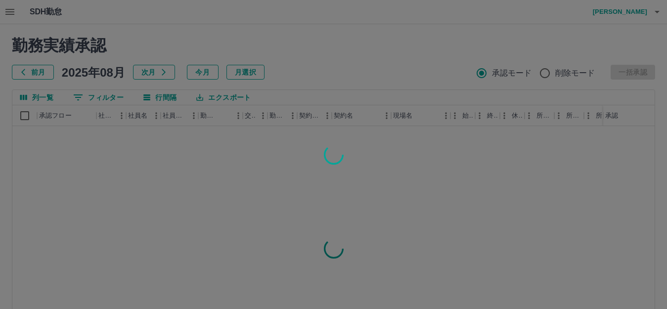
click at [205, 150] on div at bounding box center [333, 154] width 667 height 309
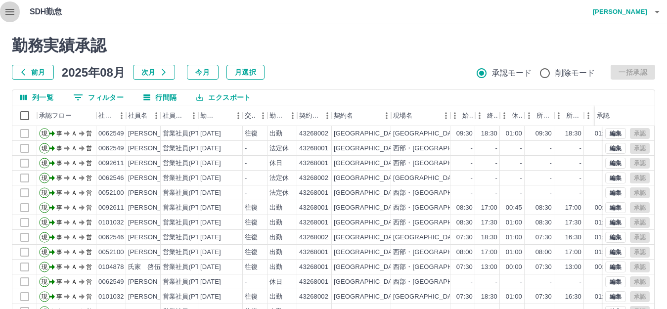
click at [11, 12] on icon "button" at bounding box center [9, 12] width 9 height 6
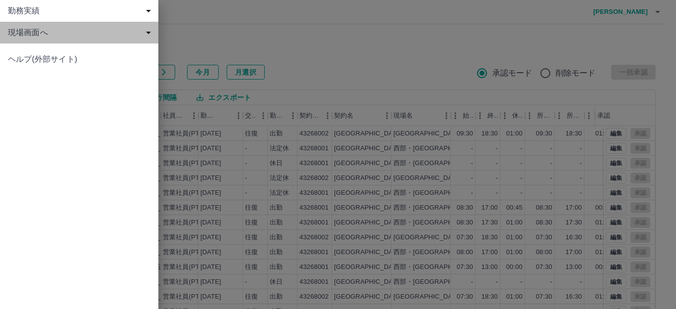
click at [21, 30] on span "現場画面へ" at bounding box center [81, 33] width 146 height 12
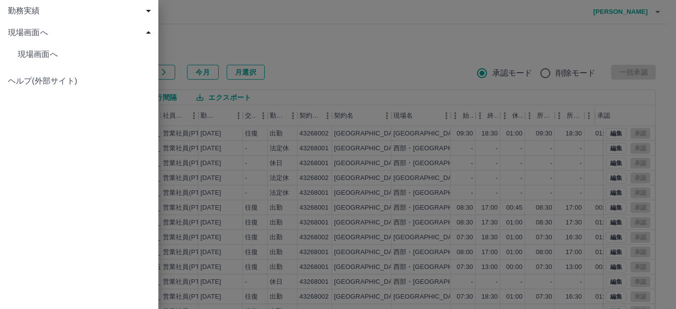
click at [37, 51] on span "現場画面へ" at bounding box center [84, 54] width 133 height 12
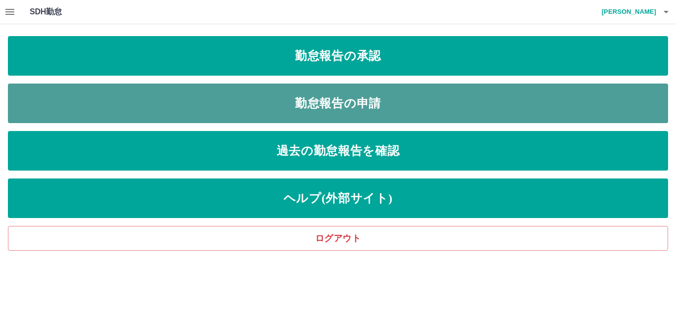
click at [206, 102] on link "勤怠報告の申請" at bounding box center [338, 104] width 660 height 40
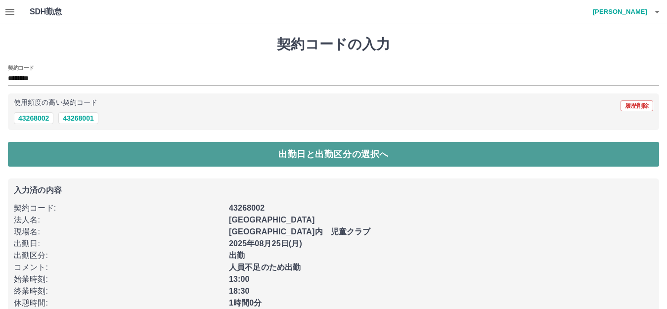
click at [124, 155] on button "出勤日と出勤区分の選択へ" at bounding box center [333, 154] width 651 height 25
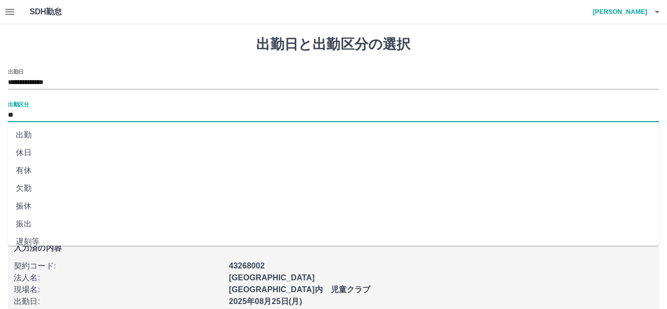
click at [46, 111] on input "**" at bounding box center [333, 115] width 651 height 12
click at [45, 133] on li "出勤" at bounding box center [333, 135] width 651 height 18
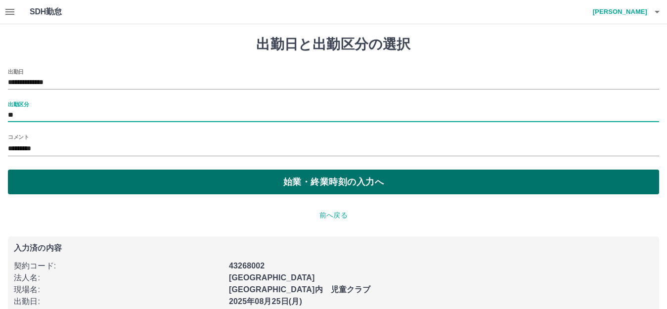
click at [71, 178] on button "始業・終業時刻の入力へ" at bounding box center [333, 182] width 651 height 25
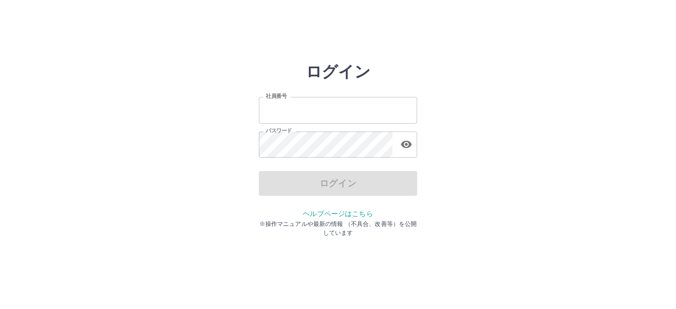
type input "*******"
click at [299, 185] on div "ログイン" at bounding box center [338, 183] width 158 height 25
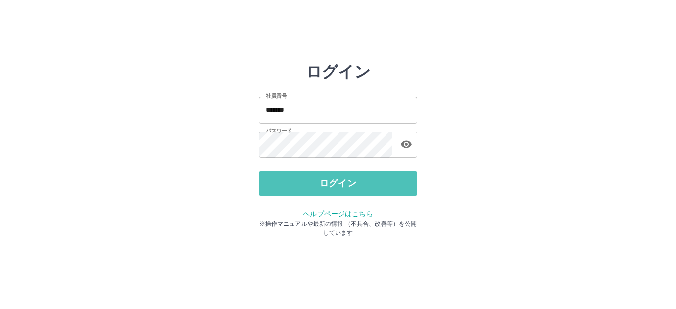
click at [299, 185] on button "ログイン" at bounding box center [338, 183] width 158 height 25
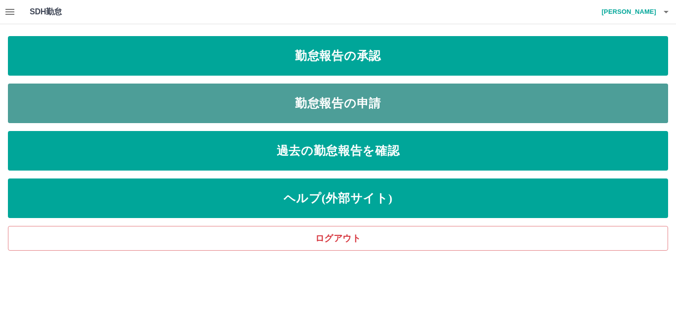
click at [193, 90] on link "勤怠報告の申請" at bounding box center [338, 104] width 660 height 40
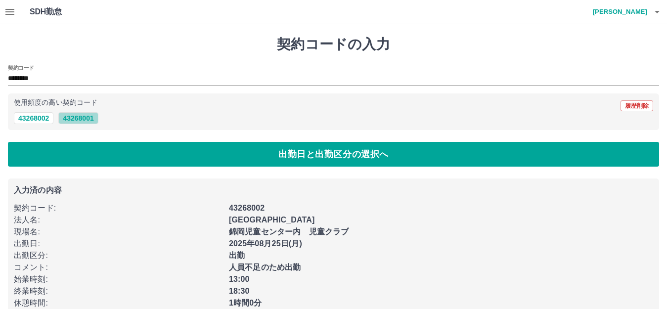
click at [84, 117] on button "43268001" at bounding box center [78, 118] width 40 height 12
type input "********"
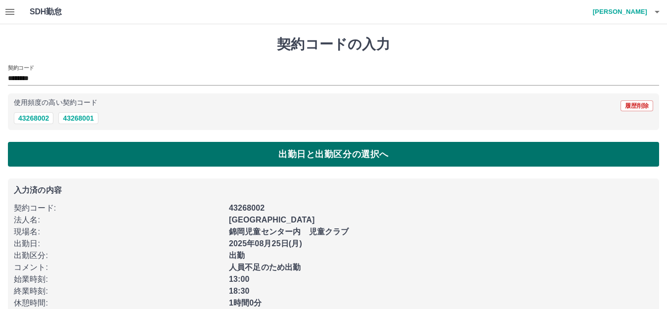
click at [122, 154] on button "出勤日と出勤区分の選択へ" at bounding box center [333, 154] width 651 height 25
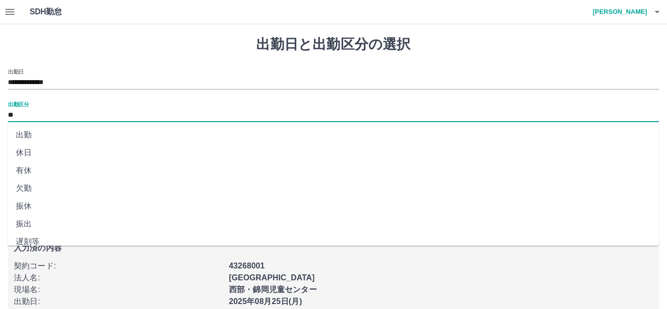
click at [46, 120] on input "**" at bounding box center [333, 115] width 651 height 12
click at [46, 135] on li "出勤" at bounding box center [333, 135] width 651 height 18
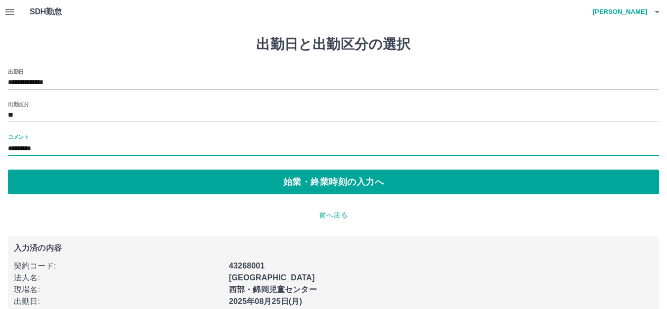
click at [78, 152] on input "*********" at bounding box center [333, 149] width 651 height 14
type input "*"
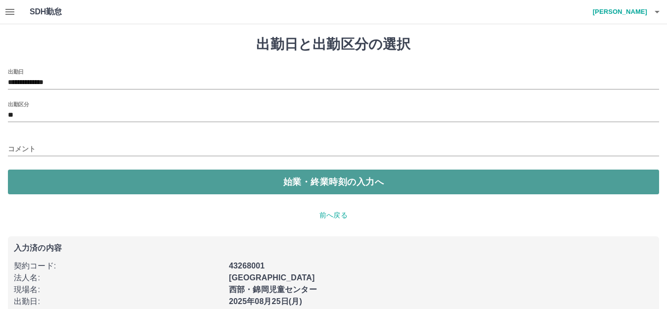
click at [107, 176] on button "始業・終業時刻の入力へ" at bounding box center [333, 182] width 651 height 25
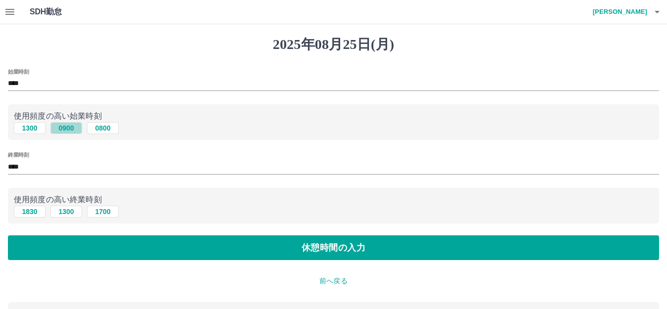
click at [67, 130] on button "0900" at bounding box center [66, 128] width 32 height 12
type input "****"
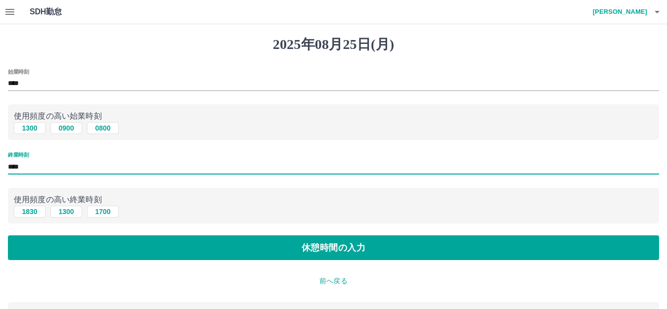
click at [44, 168] on input "****" at bounding box center [333, 167] width 651 height 14
click at [71, 210] on button "1300" at bounding box center [66, 212] width 32 height 12
type input "****"
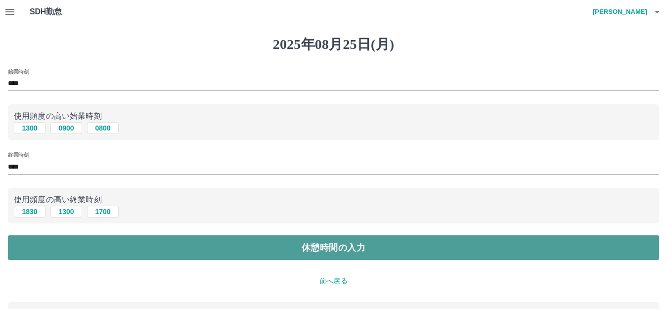
click at [135, 247] on button "休憩時間の入力" at bounding box center [333, 247] width 651 height 25
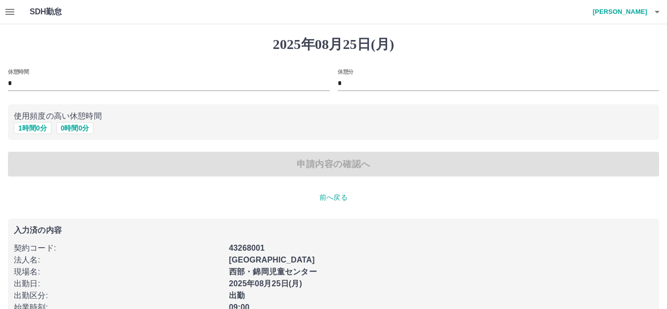
type input "*"
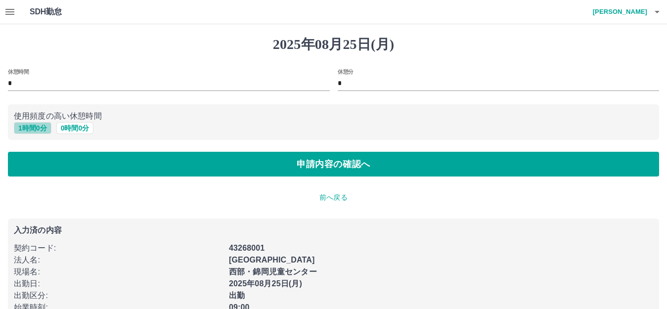
click at [34, 130] on button "1 時間 0 分" at bounding box center [33, 128] width 38 height 12
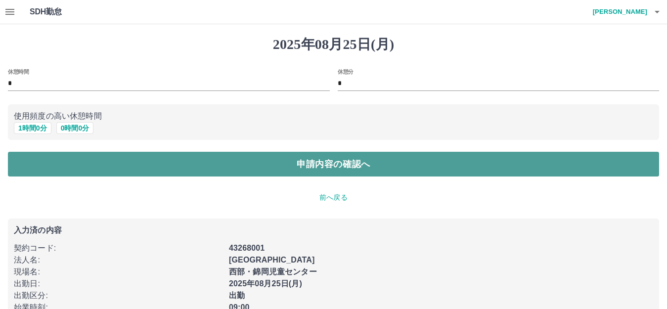
click at [78, 166] on button "申請内容の確認へ" at bounding box center [333, 164] width 651 height 25
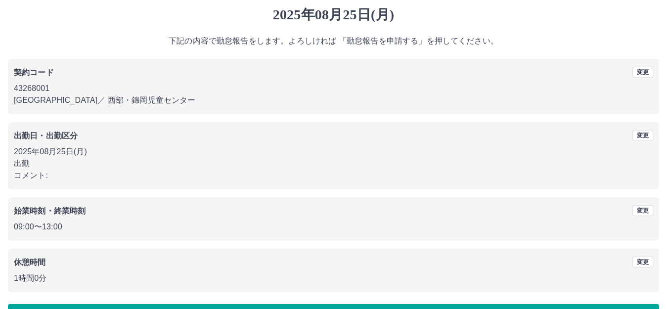
scroll to position [61, 0]
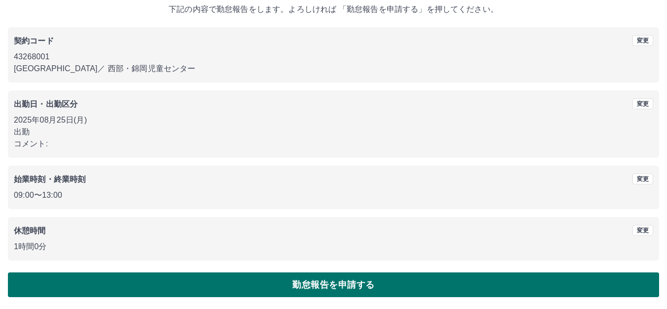
click at [248, 283] on button "勤怠報告を申請する" at bounding box center [333, 285] width 651 height 25
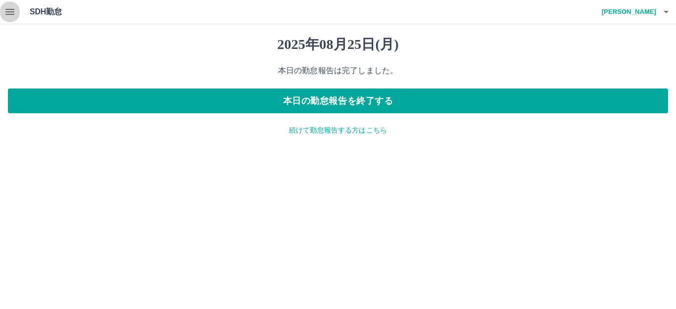
click at [9, 13] on icon "button" at bounding box center [10, 12] width 12 height 12
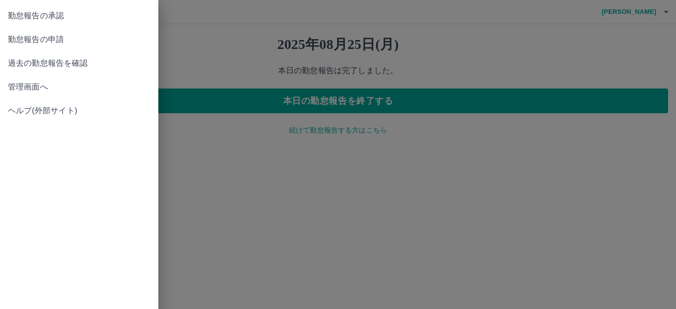
click at [32, 86] on span "管理画面へ" at bounding box center [79, 87] width 142 height 12
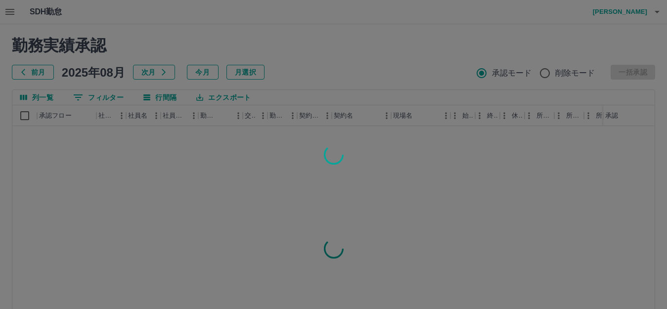
click at [98, 159] on div at bounding box center [333, 154] width 667 height 309
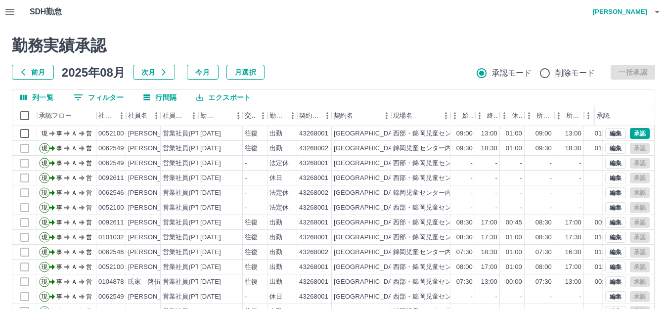
click at [13, 10] on icon "button" at bounding box center [9, 12] width 9 height 6
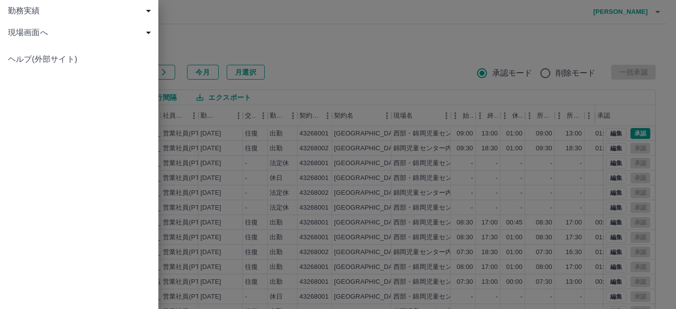
click at [28, 30] on span "現場画面へ" at bounding box center [81, 33] width 146 height 12
drag, startPoint x: 69, startPoint y: 56, endPoint x: 94, endPoint y: 57, distance: 24.7
click at [69, 56] on span "現場画面へ" at bounding box center [84, 54] width 133 height 12
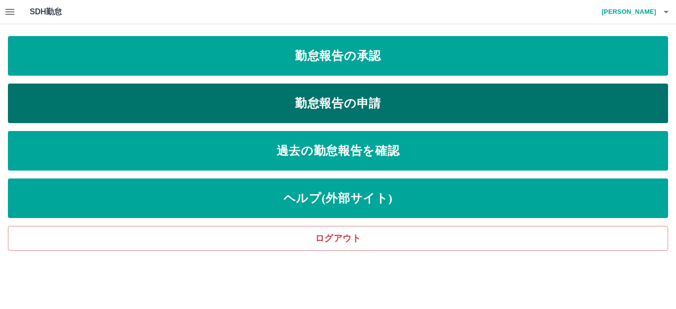
click at [169, 103] on link "勤怠報告の申請" at bounding box center [338, 104] width 660 height 40
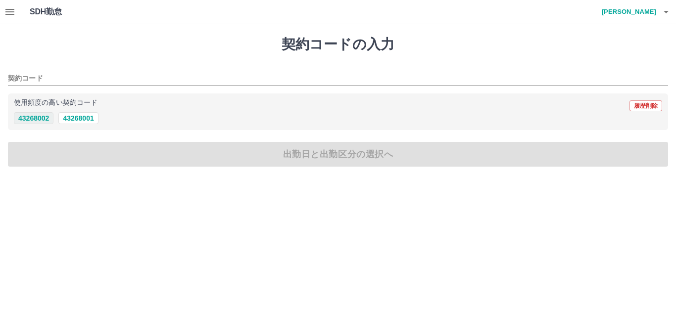
click at [43, 118] on button "43268002" at bounding box center [34, 118] width 40 height 12
type input "********"
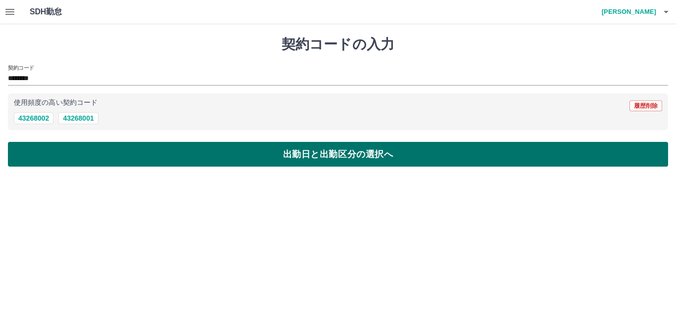
click at [91, 155] on button "出勤日と出勤区分の選択へ" at bounding box center [338, 154] width 660 height 25
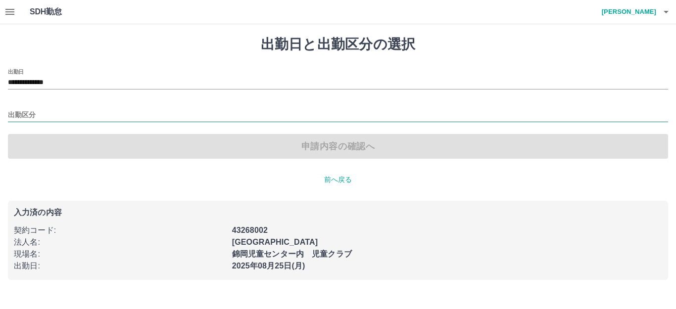
click at [54, 114] on input "出勤区分" at bounding box center [338, 115] width 660 height 12
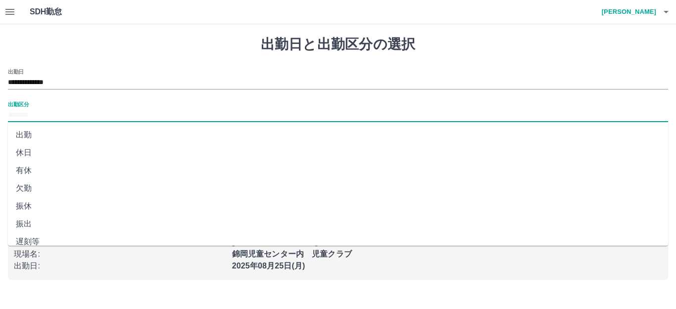
click at [49, 136] on li "出勤" at bounding box center [338, 135] width 660 height 18
type input "**"
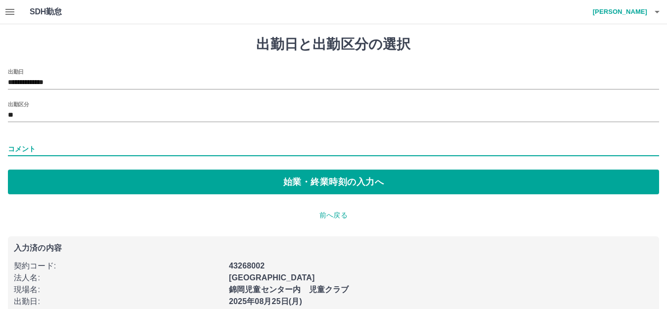
click at [51, 150] on input "コメント" at bounding box center [333, 149] width 651 height 14
type input "*********"
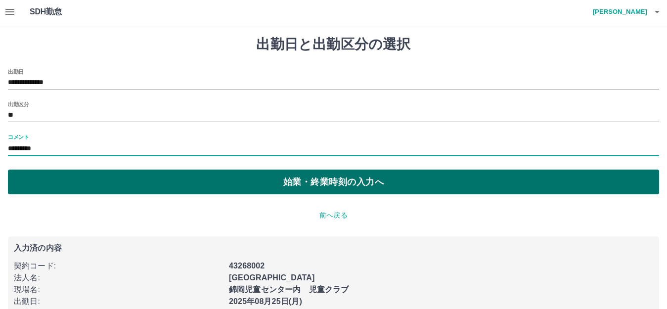
click at [127, 178] on button "始業・終業時刻の入力へ" at bounding box center [333, 182] width 651 height 25
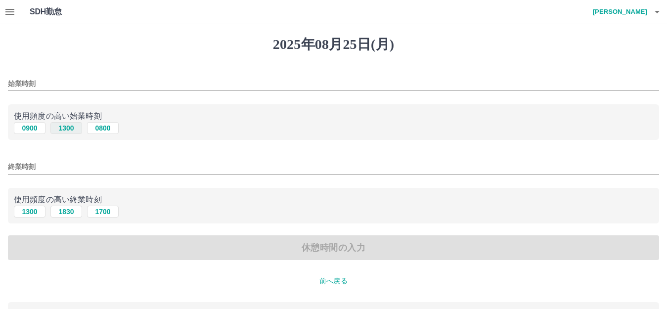
click at [70, 130] on button "1300" at bounding box center [66, 128] width 32 height 12
type input "****"
click at [66, 212] on button "1830" at bounding box center [66, 212] width 32 height 12
type input "****"
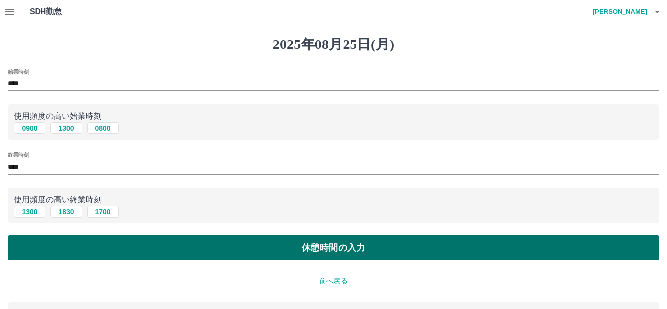
click at [111, 256] on button "休憩時間の入力" at bounding box center [333, 247] width 651 height 25
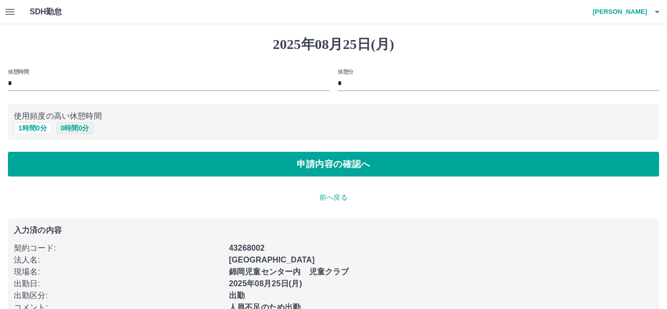
click at [78, 126] on button "0 時間 0 分" at bounding box center [75, 128] width 38 height 12
click at [74, 130] on button "0 時間 0 分" at bounding box center [75, 128] width 38 height 12
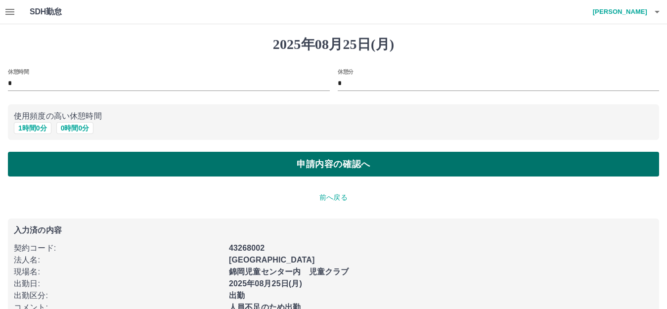
click at [145, 165] on button "申請内容の確認へ" at bounding box center [333, 164] width 651 height 25
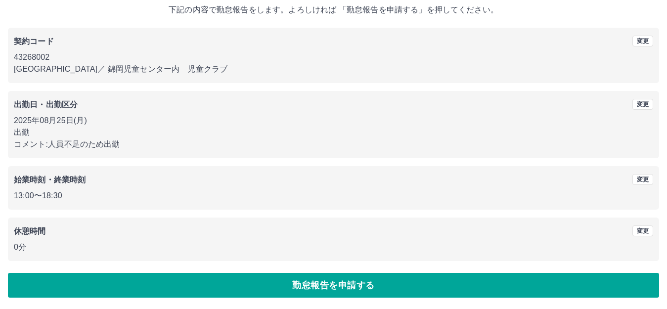
scroll to position [61, 0]
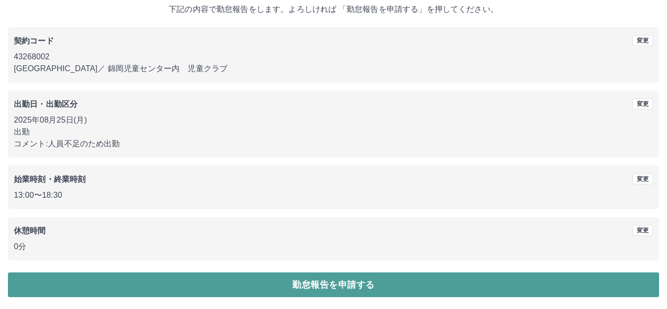
click at [320, 282] on button "勤怠報告を申請する" at bounding box center [333, 285] width 651 height 25
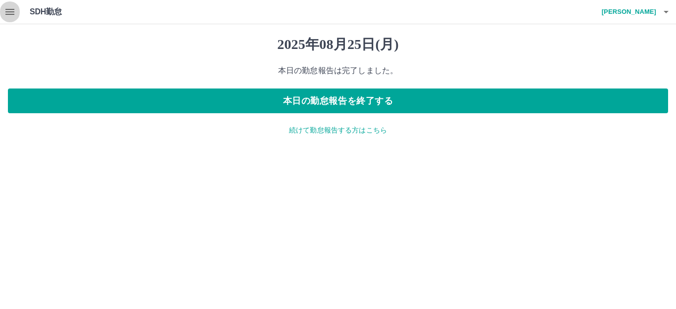
click at [6, 13] on icon "button" at bounding box center [10, 12] width 12 height 12
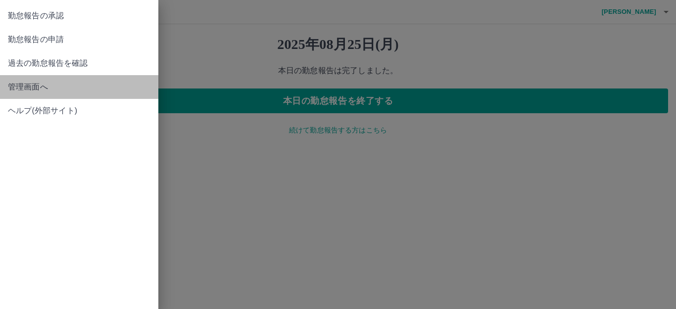
click at [23, 85] on span "管理画面へ" at bounding box center [79, 87] width 142 height 12
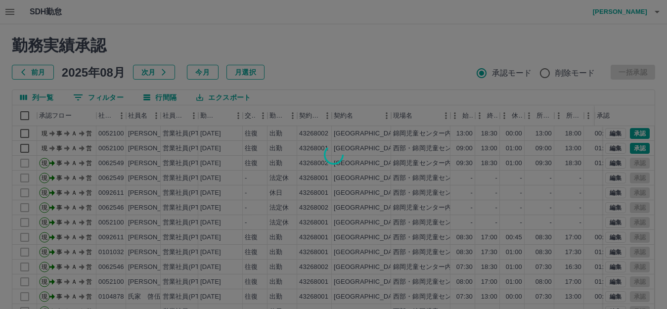
click at [117, 17] on div at bounding box center [333, 154] width 667 height 309
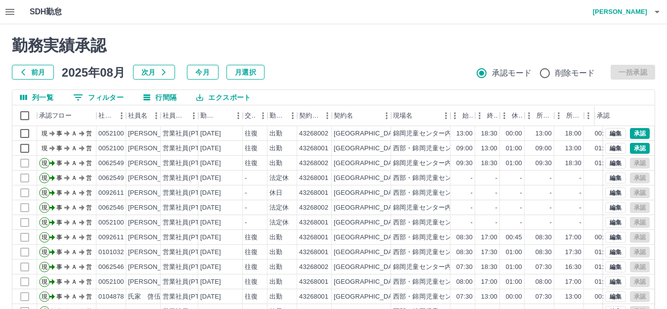
click at [117, 17] on div at bounding box center [333, 154] width 667 height 309
click at [7, 7] on icon "button" at bounding box center [10, 12] width 12 height 12
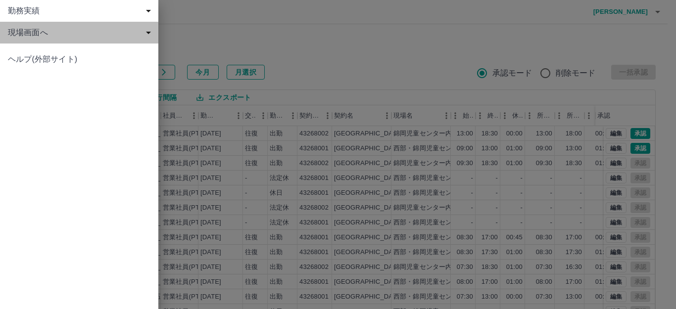
click at [26, 27] on span "現場画面へ" at bounding box center [81, 33] width 146 height 12
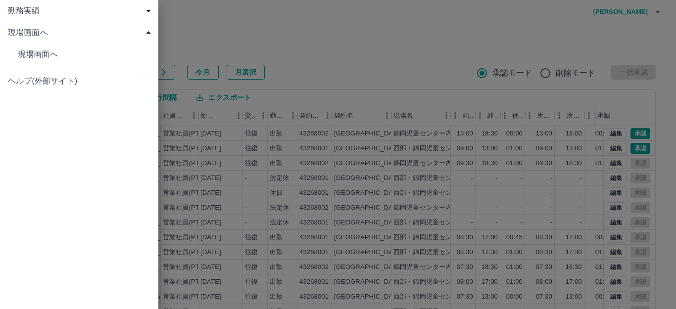
click at [73, 55] on span "現場画面へ" at bounding box center [84, 54] width 133 height 12
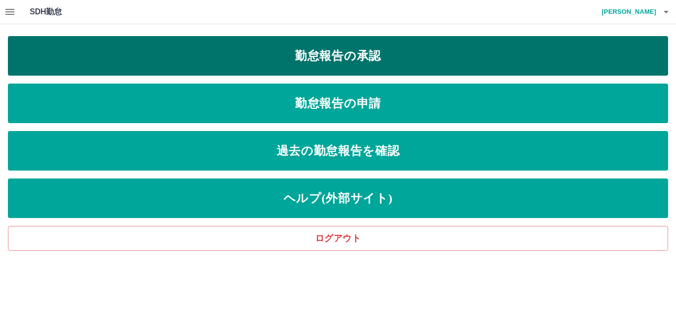
click at [206, 59] on link "勤怠報告の承認" at bounding box center [338, 56] width 660 height 40
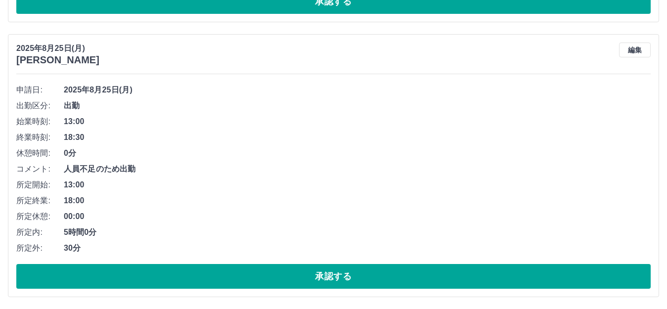
scroll to position [111, 0]
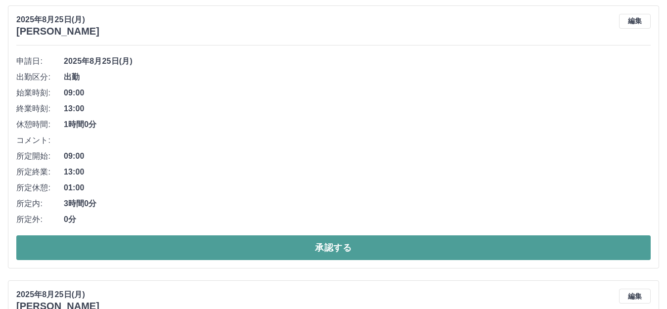
click at [233, 249] on button "承認する" at bounding box center [333, 247] width 635 height 25
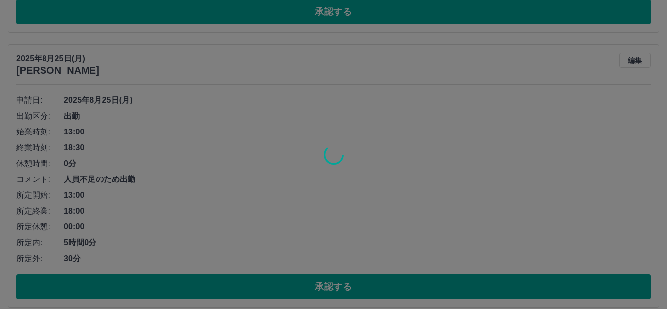
scroll to position [359, 0]
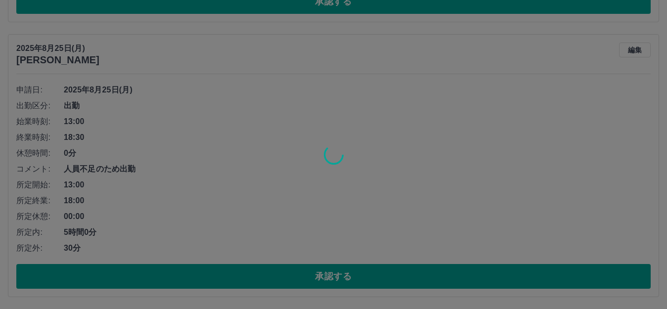
click at [247, 276] on div at bounding box center [333, 154] width 667 height 309
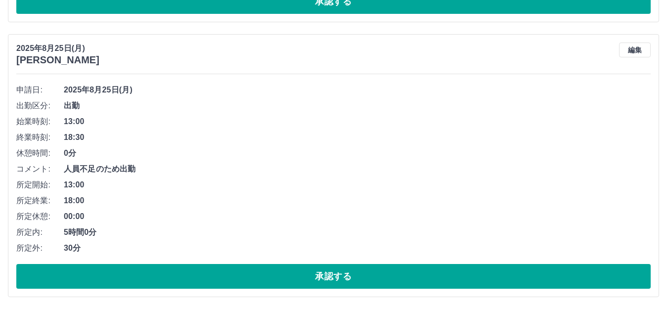
scroll to position [84, 0]
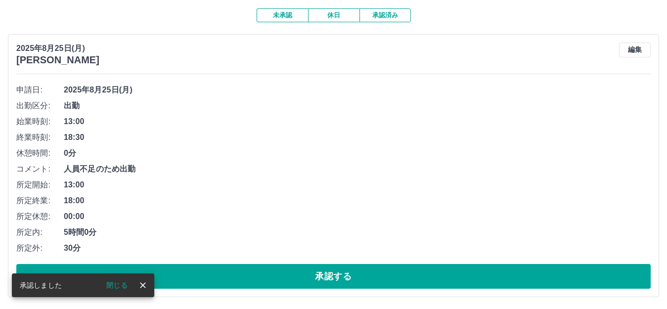
click at [143, 282] on icon "close" at bounding box center [143, 285] width 10 height 10
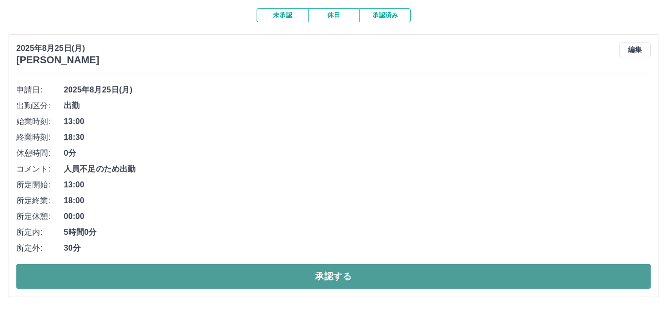
click at [164, 278] on button "承認する" at bounding box center [333, 276] width 635 height 25
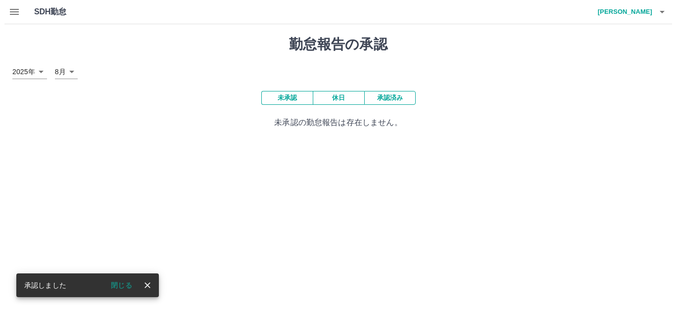
scroll to position [0, 0]
